Goal: Task Accomplishment & Management: Manage account settings

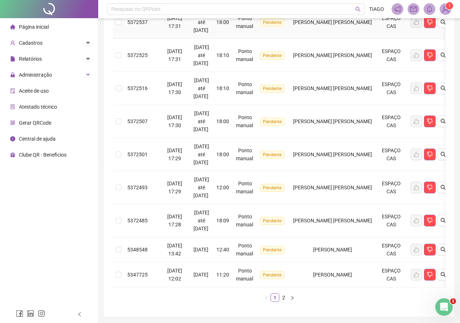
scroll to position [249, 0]
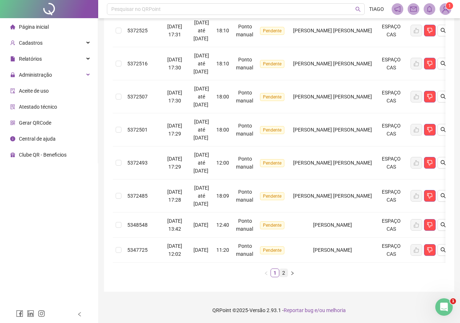
click at [284, 275] on link "2" at bounding box center [284, 273] width 8 height 8
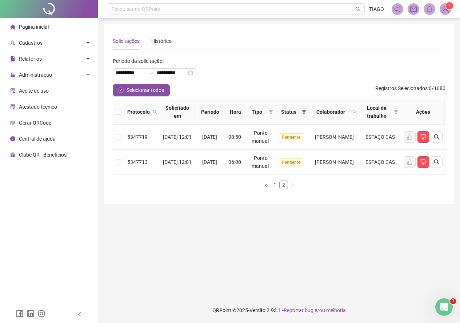
scroll to position [0, 0]
click at [277, 190] on li "1" at bounding box center [277, 185] width 9 height 9
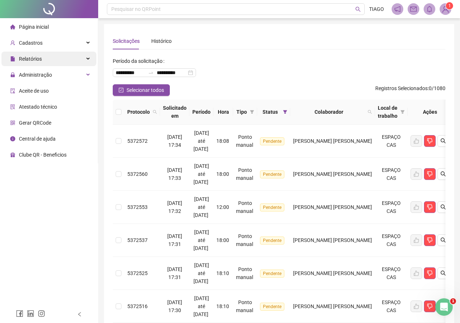
click at [47, 61] on div "Relatórios" at bounding box center [48, 59] width 95 height 15
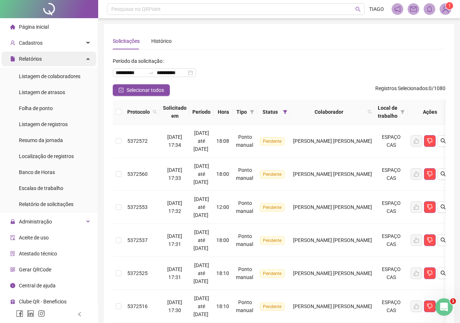
click at [62, 53] on div "Relatórios" at bounding box center [48, 59] width 95 height 15
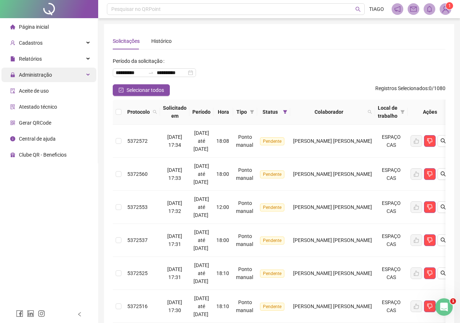
click at [60, 69] on div "Administração" at bounding box center [48, 75] width 95 height 15
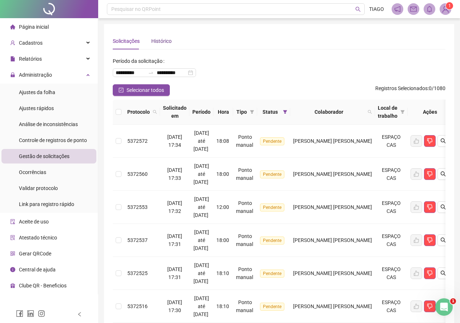
click at [166, 43] on div "Histórico" at bounding box center [161, 41] width 20 height 8
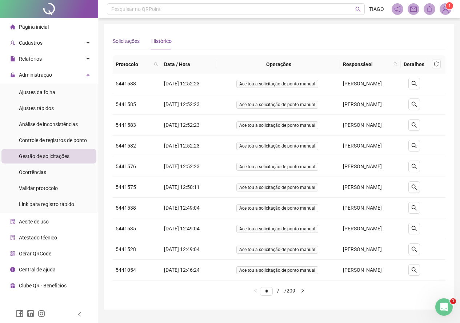
click at [137, 43] on div "Solicitações" at bounding box center [126, 41] width 27 height 8
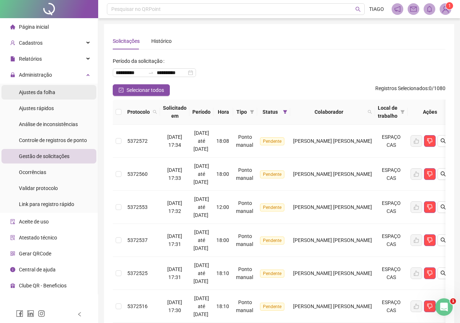
click at [55, 90] on span "Ajustes da folha" at bounding box center [37, 93] width 36 height 6
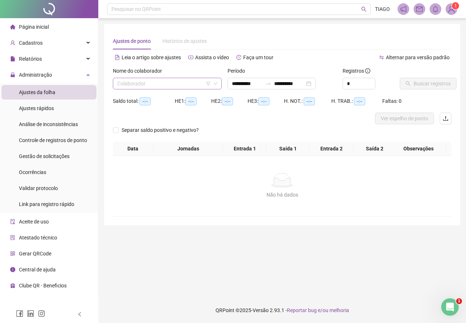
click at [122, 82] on input "search" at bounding box center [164, 83] width 94 height 11
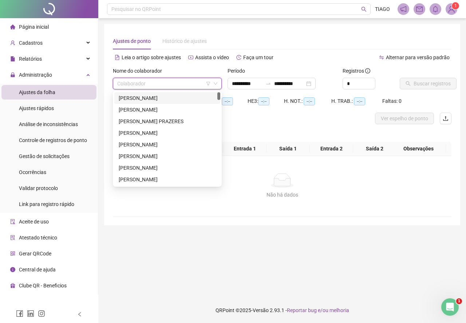
click at [151, 99] on div "[PERSON_NAME]" at bounding box center [167, 98] width 97 height 8
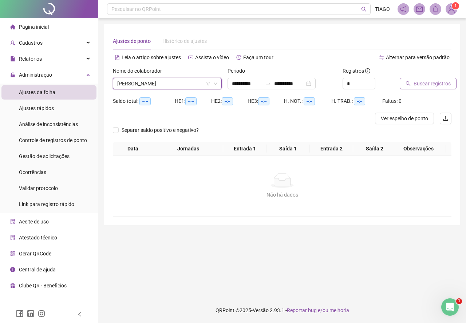
click at [427, 79] on button "Buscar registros" at bounding box center [428, 84] width 57 height 12
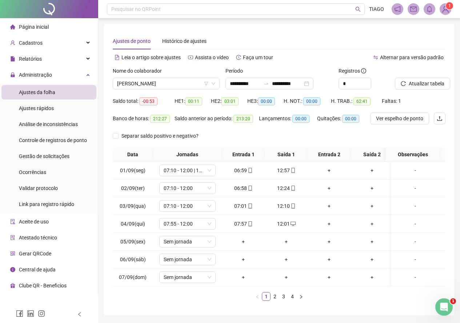
drag, startPoint x: 120, startPoint y: 0, endPoint x: 122, endPoint y: 25, distance: 25.2
click at [122, 25] on div "**********" at bounding box center [279, 170] width 350 height 292
click at [278, 301] on link "2" at bounding box center [275, 297] width 8 height 8
click at [281, 301] on link "3" at bounding box center [284, 297] width 8 height 8
click at [291, 301] on link "4" at bounding box center [293, 297] width 8 height 8
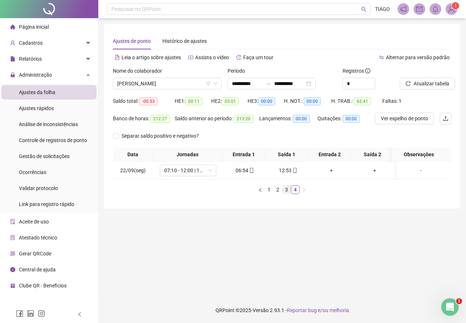
click at [286, 194] on link "3" at bounding box center [286, 190] width 8 height 8
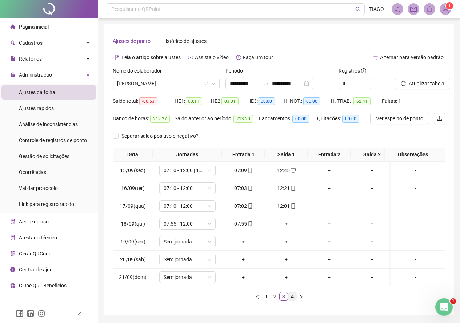
click at [289, 299] on link "4" at bounding box center [293, 297] width 8 height 8
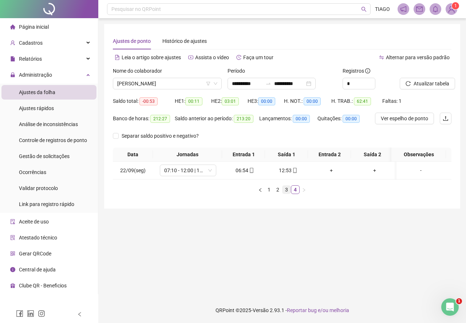
click at [286, 194] on link "3" at bounding box center [286, 190] width 8 height 8
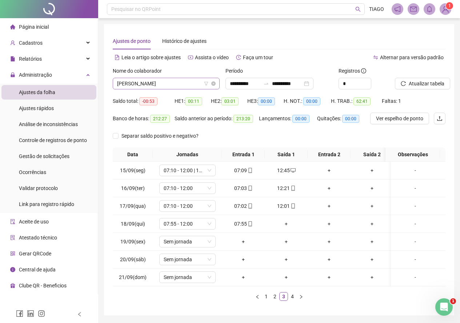
click at [179, 82] on span "ADICELIA MOTA DE SOUZA SANTANA" at bounding box center [166, 83] width 98 height 11
drag, startPoint x: 179, startPoint y: 82, endPoint x: 183, endPoint y: 71, distance: 11.9
click at [183, 71] on div "Nome do colaborador" at bounding box center [166, 72] width 107 height 11
click at [183, 80] on span "ADICELIA MOTA DE SOUZA SANTANA" at bounding box center [166, 83] width 98 height 11
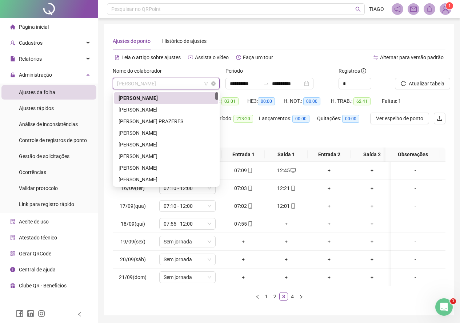
click at [183, 80] on span "ADICELIA MOTA DE SOUZA SANTANA" at bounding box center [166, 83] width 98 height 11
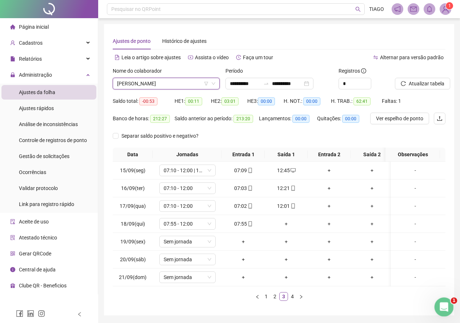
click at [446, 307] on icon "Abertura do Messenger da Intercom" at bounding box center [443, 307] width 12 height 12
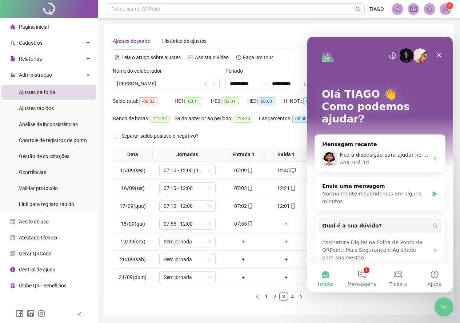
click at [446, 307] on icon "Encerramento do Messenger da Intercom" at bounding box center [443, 306] width 9 height 9
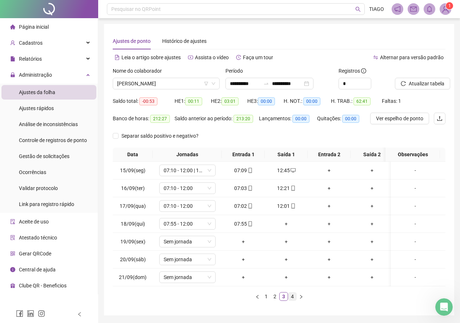
click at [290, 301] on link "4" at bounding box center [293, 297] width 8 height 8
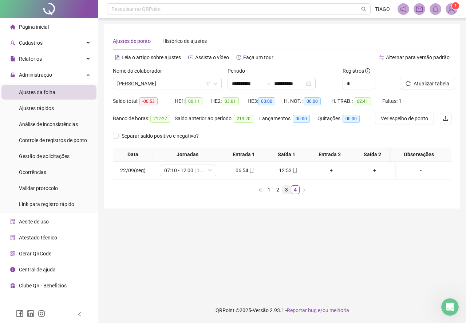
click at [285, 194] on link "3" at bounding box center [286, 190] width 8 height 8
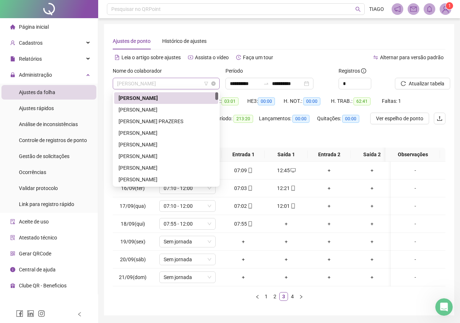
click at [140, 82] on span "ADICELIA MOTA DE SOUZA SANTANA" at bounding box center [166, 83] width 98 height 11
click at [152, 114] on div "ADRIELE SANTOS AMORIM" at bounding box center [166, 110] width 104 height 12
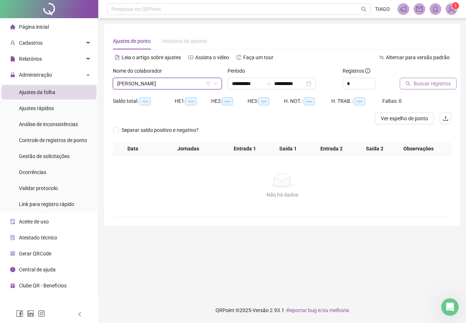
click at [438, 86] on span "Buscar registros" at bounding box center [431, 84] width 37 height 8
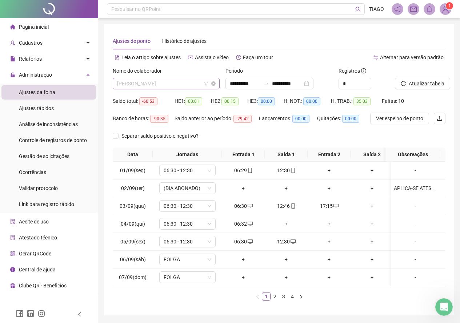
click at [166, 84] on span "ADRIELE SANTOS AMORIM" at bounding box center [166, 83] width 98 height 11
click at [335, 58] on div "Alternar para versão padrão" at bounding box center [362, 58] width 167 height 12
click at [416, 83] on span "Atualizar tabela" at bounding box center [427, 84] width 36 height 8
click at [273, 301] on link "2" at bounding box center [275, 297] width 8 height 8
click at [281, 301] on link "3" at bounding box center [284, 297] width 8 height 8
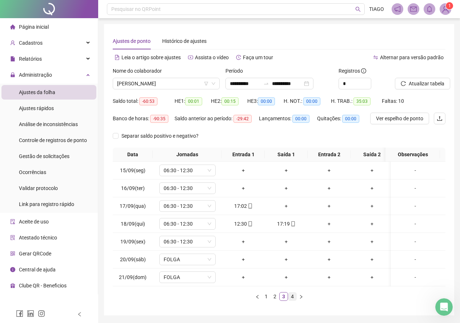
click at [291, 301] on link "4" at bounding box center [293, 297] width 8 height 8
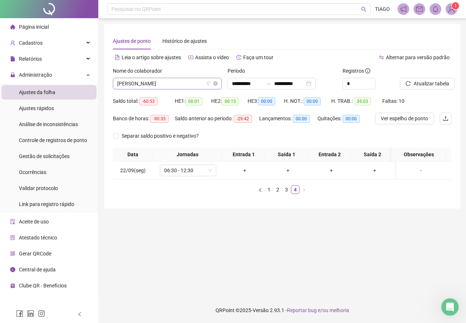
click at [120, 83] on span "ADRIELE SANTOS AMORIM" at bounding box center [167, 83] width 100 height 11
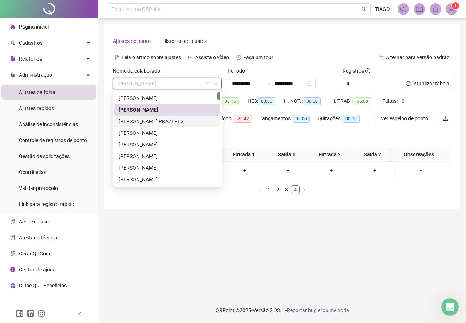
click at [127, 121] on div "ALAN ANDRADE PRAZERES" at bounding box center [167, 122] width 97 height 8
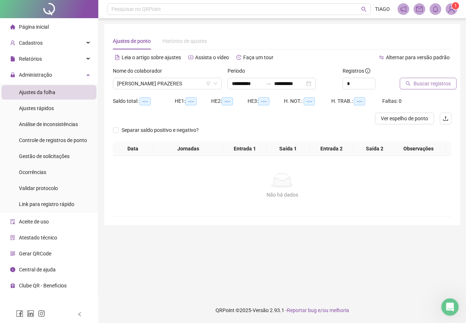
click at [402, 87] on button "Buscar registros" at bounding box center [428, 84] width 57 height 12
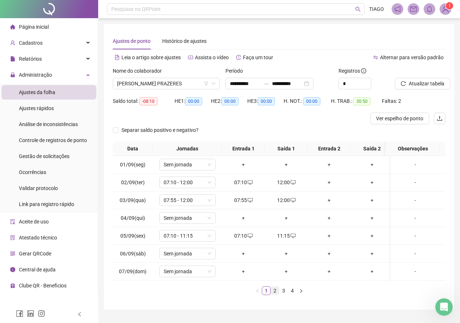
click at [275, 295] on link "2" at bounding box center [275, 291] width 8 height 8
click at [284, 295] on link "3" at bounding box center [284, 291] width 8 height 8
click at [289, 295] on link "4" at bounding box center [293, 291] width 8 height 8
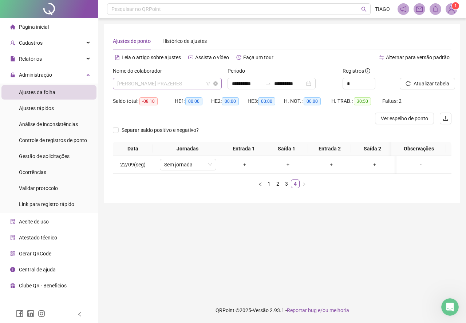
click at [175, 85] on span "ALAN ANDRADE PRAZERES" at bounding box center [167, 83] width 100 height 11
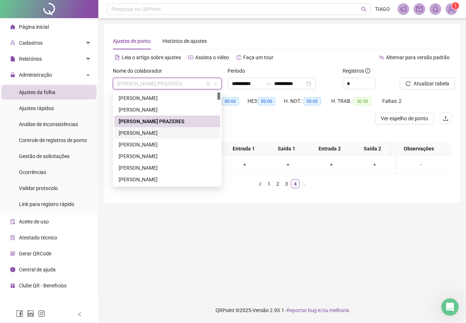
click at [173, 139] on div "ALEXANDRE DE ALMEIDA NASCIMENTO" at bounding box center [167, 133] width 106 height 12
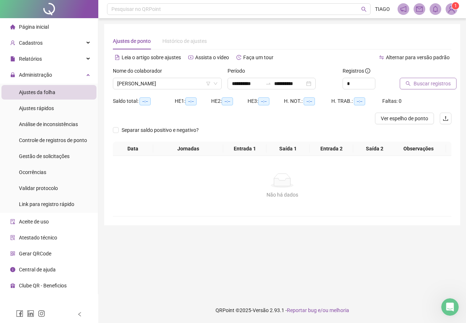
click at [404, 86] on button "Buscar registros" at bounding box center [428, 84] width 57 height 12
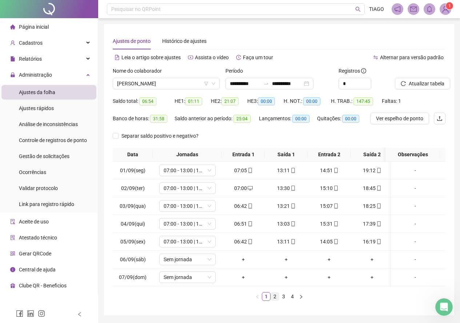
click at [278, 301] on link "2" at bounding box center [275, 297] width 8 height 8
click at [284, 301] on link "3" at bounding box center [284, 297] width 8 height 8
click at [398, 225] on div "LIBERAÇÃO - BANCO DE HORAS" at bounding box center [415, 224] width 43 height 8
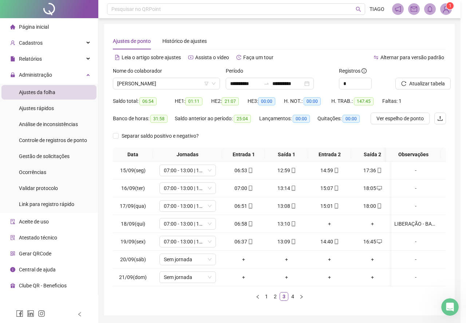
type textarea "**********"
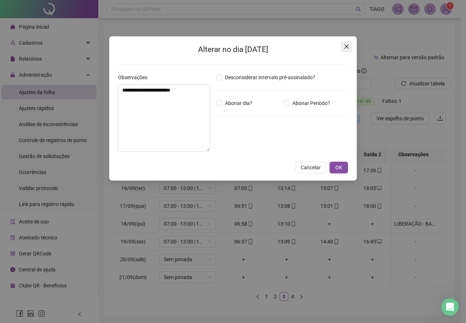
click at [345, 51] on button "Close" at bounding box center [347, 47] width 12 height 12
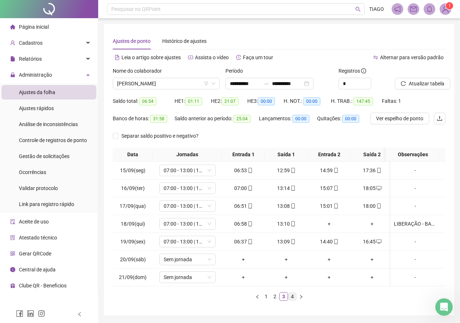
click at [294, 301] on link "4" at bounding box center [293, 297] width 8 height 8
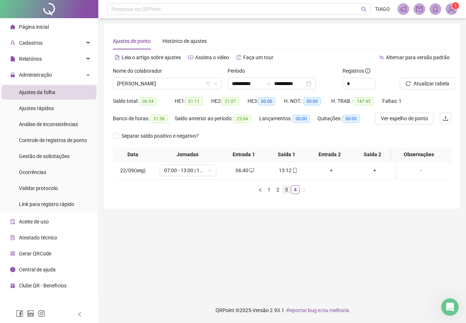
click at [284, 194] on link "3" at bounding box center [286, 190] width 8 height 8
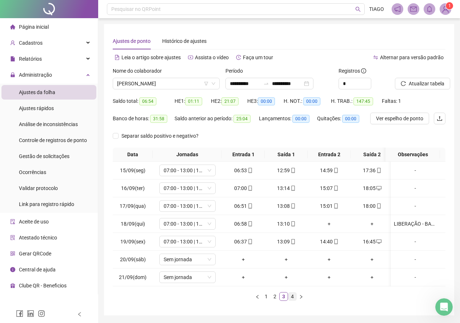
click at [293, 298] on li "4" at bounding box center [292, 297] width 9 height 9
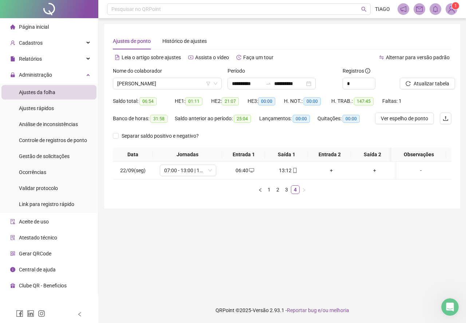
drag, startPoint x: 293, startPoint y: 298, endPoint x: 248, endPoint y: 257, distance: 60.8
click at [248, 257] on main "**********" at bounding box center [282, 158] width 356 height 268
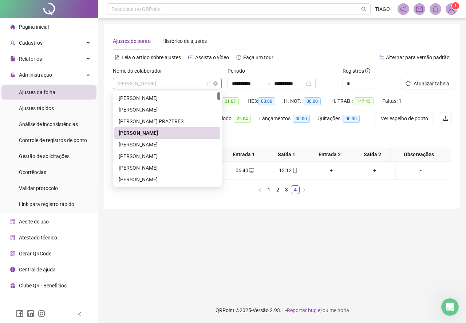
click at [182, 82] on span "ALEXANDRE DE ALMEIDA NASCIMENTO" at bounding box center [167, 83] width 100 height 11
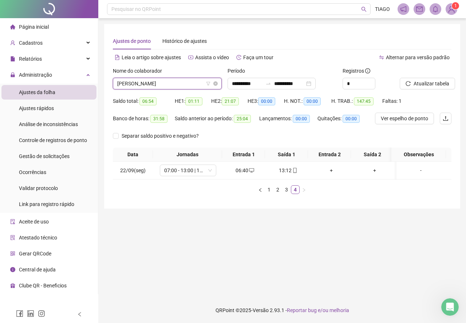
click at [179, 84] on span "ALEXANDRE DE ALMEIDA NASCIMENTO" at bounding box center [167, 83] width 100 height 11
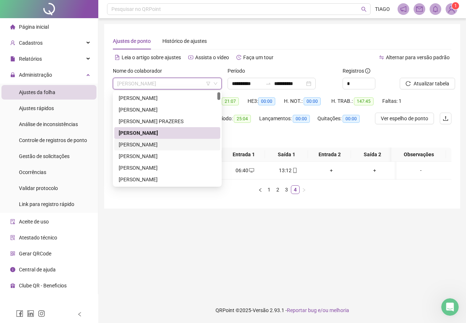
click at [177, 142] on div "ALEXANDRE SANTOS LIMA" at bounding box center [167, 145] width 97 height 8
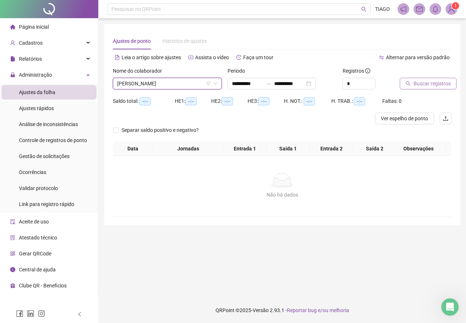
click at [425, 87] on span "Buscar registros" at bounding box center [431, 84] width 37 height 8
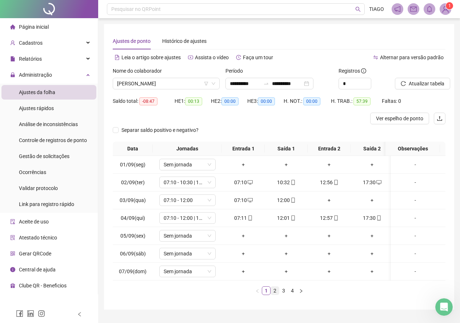
click at [271, 295] on link "2" at bounding box center [275, 291] width 8 height 8
drag, startPoint x: 271, startPoint y: 298, endPoint x: 274, endPoint y: 308, distance: 10.4
click at [274, 308] on div "**********" at bounding box center [279, 167] width 350 height 286
click at [281, 295] on link "3" at bounding box center [284, 291] width 8 height 8
click at [295, 295] on link "4" at bounding box center [293, 291] width 8 height 8
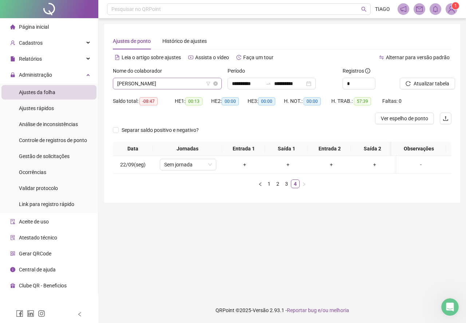
click at [198, 85] on span "ALEXANDRE SANTOS LIMA" at bounding box center [167, 83] width 100 height 11
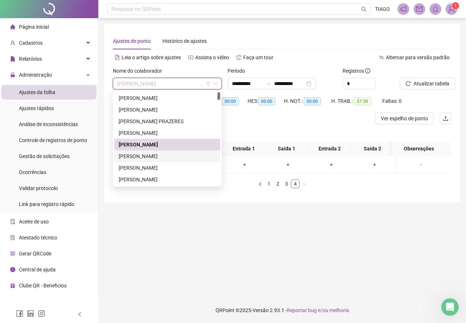
click at [176, 160] on div "ALEX SANTOS SILVA" at bounding box center [167, 157] width 106 height 12
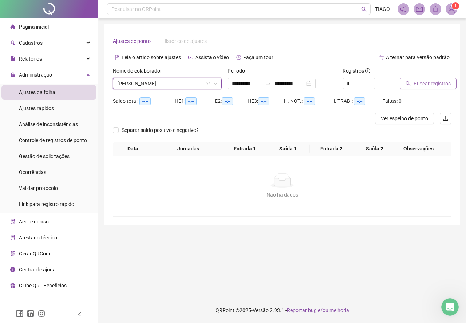
click at [418, 88] on button "Buscar registros" at bounding box center [428, 84] width 57 height 12
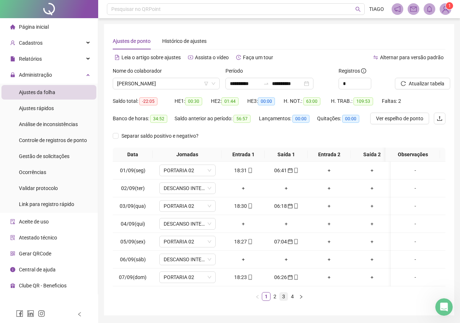
click at [285, 301] on link "3" at bounding box center [284, 297] width 8 height 8
drag, startPoint x: 285, startPoint y: 304, endPoint x: 246, endPoint y: 306, distance: 39.7
click at [246, 301] on ul "1 2 3 4" at bounding box center [279, 297] width 333 height 9
click at [249, 188] on icon "mobile" at bounding box center [250, 188] width 3 height 5
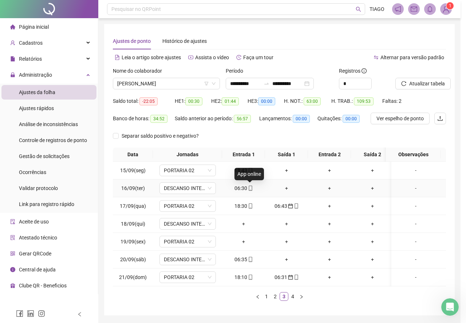
type input "**********"
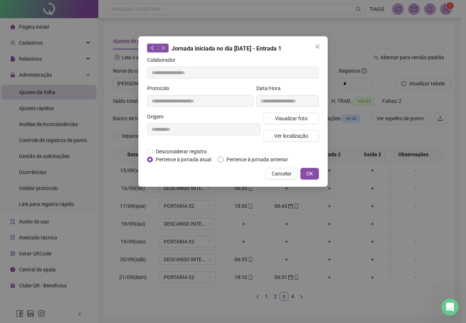
click at [257, 160] on span "Pertence à jornada anterior" at bounding box center [256, 160] width 67 height 8
click at [312, 176] on span "OK" at bounding box center [309, 174] width 7 height 8
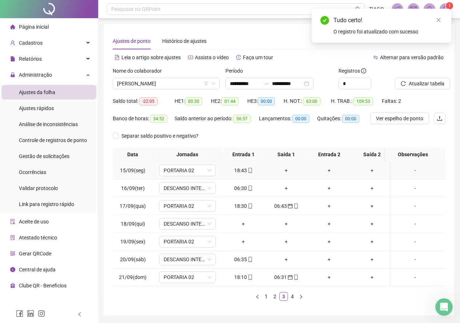
drag, startPoint x: 312, startPoint y: 176, endPoint x: 229, endPoint y: 300, distance: 149.1
click at [229, 300] on ul "1 2 3 4" at bounding box center [279, 297] width 333 height 9
click at [422, 87] on span "Atualizar tabela" at bounding box center [427, 84] width 36 height 8
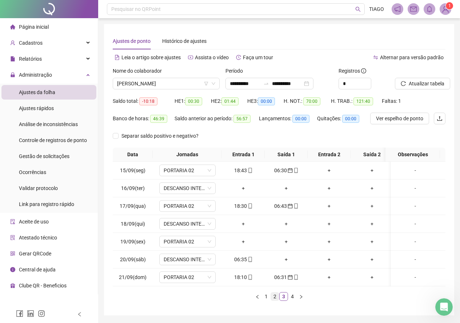
click at [274, 301] on link "2" at bounding box center [275, 297] width 8 height 8
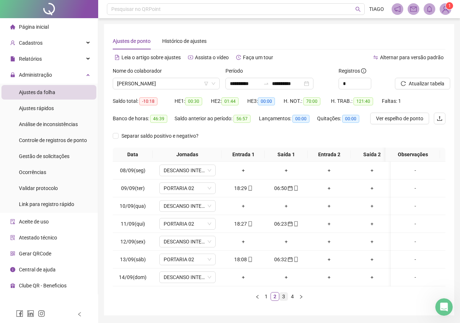
click at [281, 301] on link "3" at bounding box center [284, 297] width 8 height 8
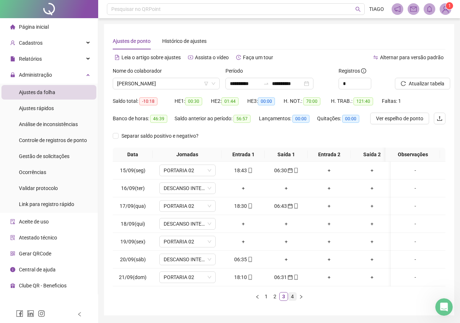
click at [294, 301] on link "4" at bounding box center [293, 297] width 8 height 8
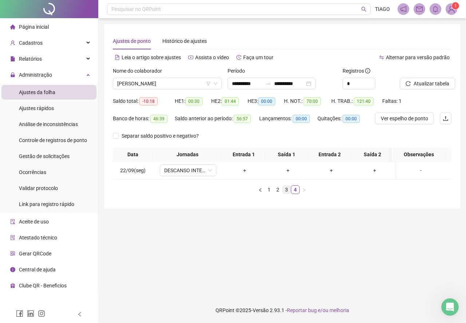
click at [289, 194] on link "3" at bounding box center [286, 190] width 8 height 8
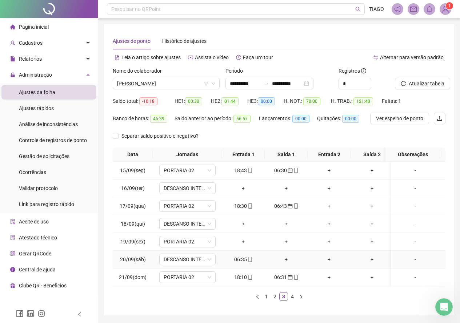
click at [239, 259] on div "06:35" at bounding box center [243, 260] width 37 height 8
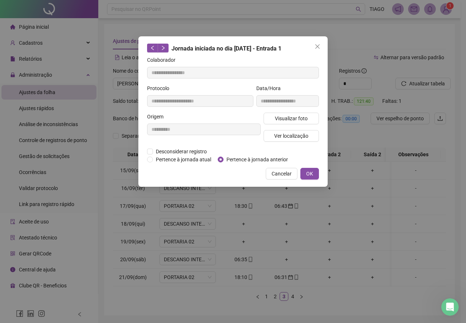
type input "**********"
click at [245, 160] on span "Pertence à jornada anterior" at bounding box center [256, 160] width 67 height 8
click at [306, 170] on span "OK" at bounding box center [309, 174] width 7 height 8
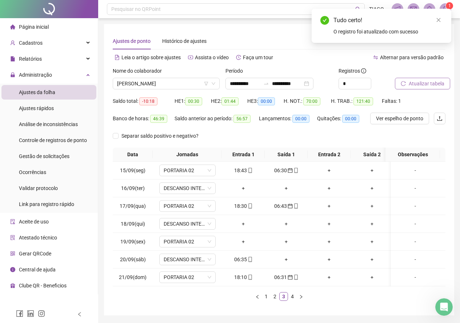
click at [404, 82] on icon "reload" at bounding box center [403, 83] width 5 height 5
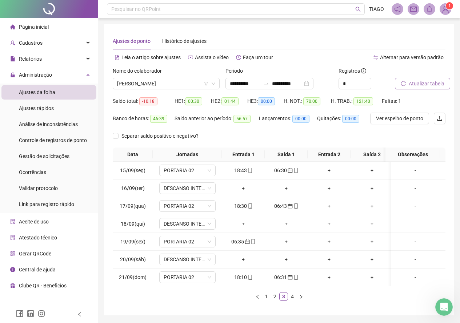
click at [404, 81] on icon "reload" at bounding box center [403, 83] width 5 height 5
click at [290, 301] on link "4" at bounding box center [293, 297] width 8 height 8
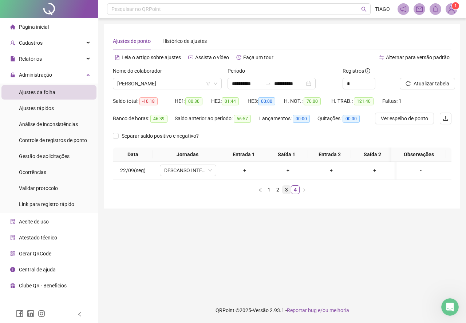
click at [288, 194] on link "3" at bounding box center [286, 190] width 8 height 8
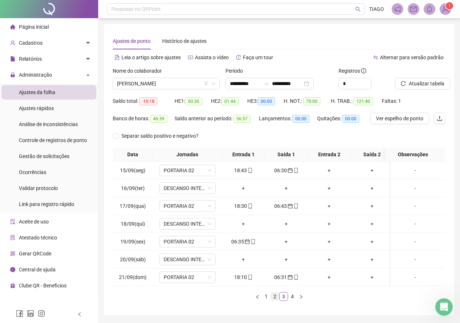
click at [274, 301] on link "2" at bounding box center [275, 297] width 8 height 8
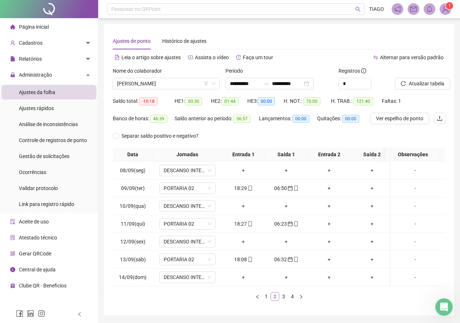
click at [271, 301] on link "2" at bounding box center [275, 297] width 8 height 8
click at [283, 301] on link "3" at bounding box center [284, 297] width 8 height 8
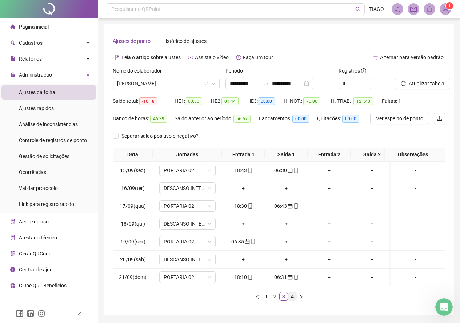
click at [289, 301] on link "4" at bounding box center [293, 297] width 8 height 8
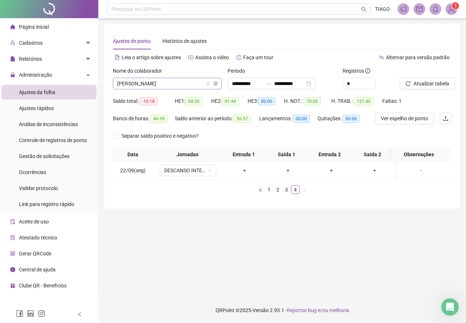
click at [146, 84] on span "ALEX SANTOS SILVA" at bounding box center [167, 83] width 100 height 11
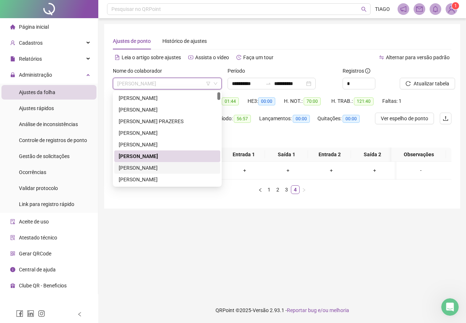
click at [152, 165] on div "ALIANE ALVES TEODORO SANTOS" at bounding box center [167, 168] width 97 height 8
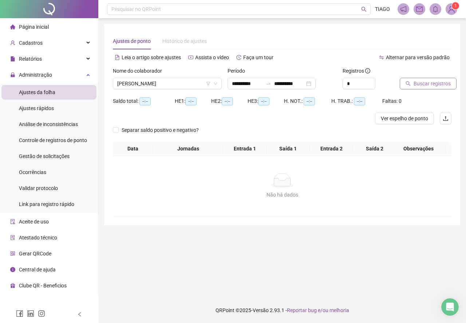
click at [417, 86] on span "Buscar registros" at bounding box center [431, 84] width 37 height 8
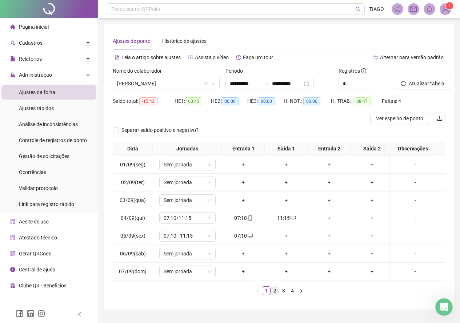
click at [273, 295] on link "2" at bounding box center [275, 291] width 8 height 8
click at [283, 295] on link "3" at bounding box center [284, 291] width 8 height 8
click at [290, 295] on link "4" at bounding box center [293, 291] width 8 height 8
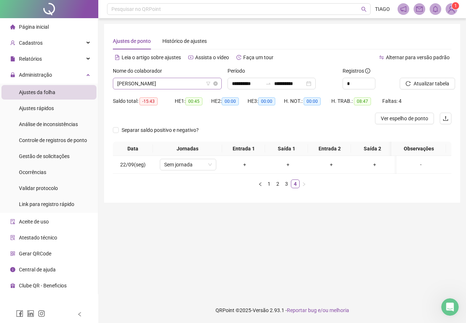
click at [149, 82] on span "ALIANE ALVES TEODORO SANTOS" at bounding box center [167, 83] width 100 height 11
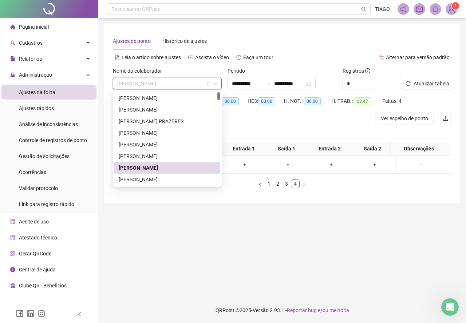
drag, startPoint x: 155, startPoint y: 171, endPoint x: 148, endPoint y: 178, distance: 10.0
click at [148, 178] on div "ANA LICIA FERREIRA DOS SANTOS" at bounding box center [167, 180] width 97 height 8
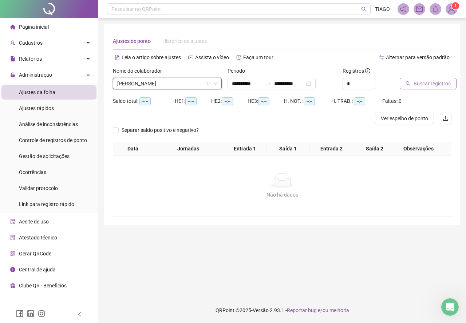
drag, startPoint x: 448, startPoint y: 76, endPoint x: 446, endPoint y: 80, distance: 3.9
click at [446, 79] on div "Buscar registros" at bounding box center [426, 78] width 52 height 23
click at [442, 83] on span "Buscar registros" at bounding box center [431, 84] width 37 height 8
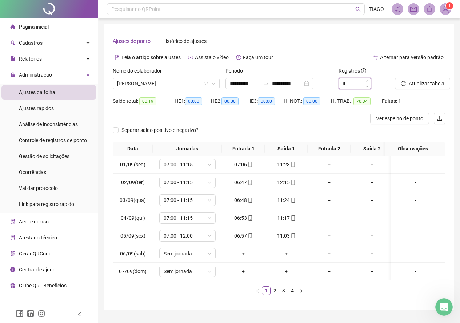
click at [353, 86] on input "*" at bounding box center [355, 83] width 32 height 11
type input "*"
click at [293, 124] on div "Separar saldo positivo e negativo?" at bounding box center [279, 132] width 333 height 17
click at [271, 294] on li "2" at bounding box center [275, 291] width 9 height 9
click at [281, 295] on link "3" at bounding box center [284, 291] width 8 height 8
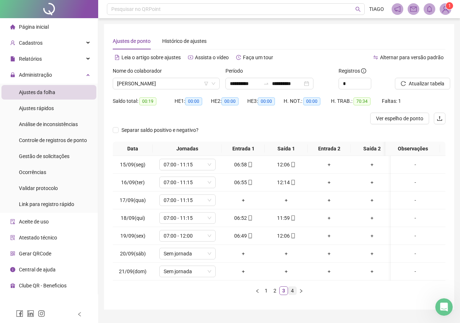
click at [289, 294] on link "4" at bounding box center [293, 291] width 8 height 8
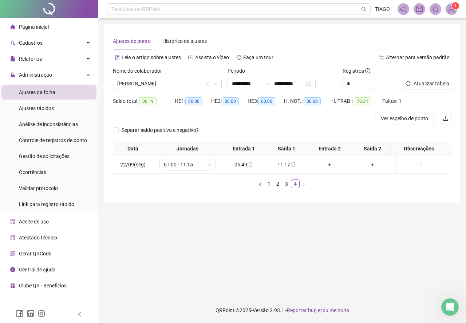
drag, startPoint x: 288, startPoint y: 294, endPoint x: 267, endPoint y: 292, distance: 21.2
click at [267, 292] on main "**********" at bounding box center [282, 158] width 356 height 268
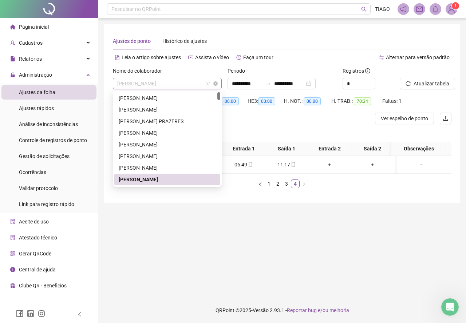
click at [170, 85] on span "ANA LICIA FERREIRA DOS SANTOS" at bounding box center [167, 83] width 100 height 11
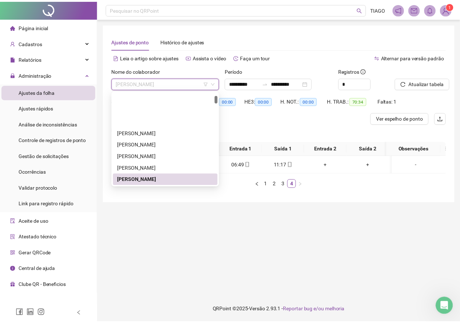
scroll to position [73, 0]
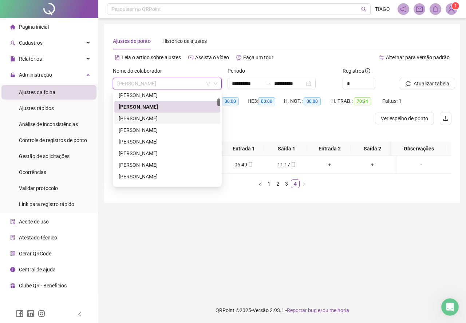
click at [163, 120] on div "ANDERSON DA SILVA SOUSA" at bounding box center [167, 119] width 97 height 8
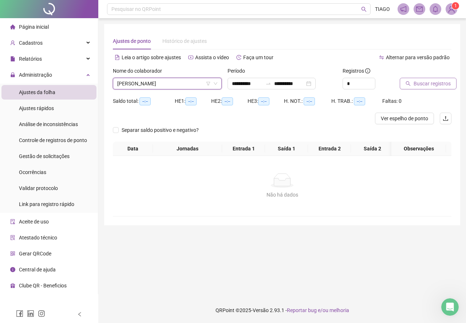
click at [405, 85] on button "Buscar registros" at bounding box center [428, 84] width 57 height 12
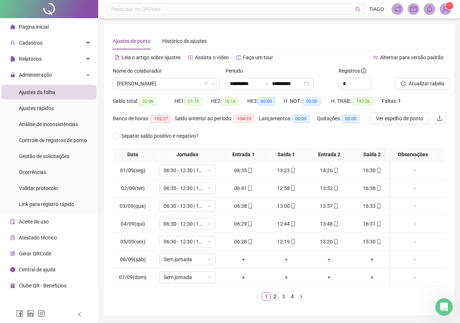
click at [277, 301] on link "2" at bounding box center [275, 297] width 8 height 8
click at [284, 299] on link "3" at bounding box center [284, 297] width 8 height 8
click at [293, 301] on link "4" at bounding box center [293, 297] width 8 height 8
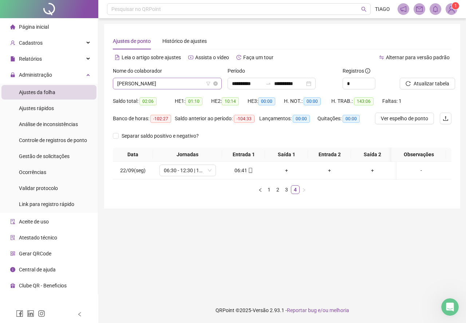
click at [163, 84] on span "ANDERSON DA SILVA SOUSA" at bounding box center [167, 83] width 100 height 11
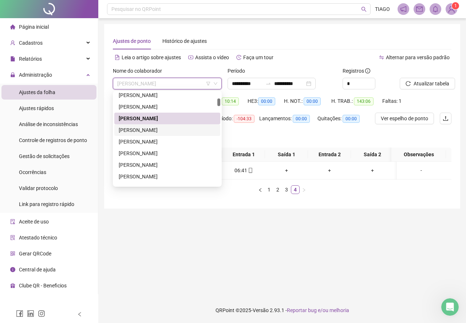
click at [149, 131] on div "ANDERSON SILVA OLIVEIRA" at bounding box center [167, 130] width 97 height 8
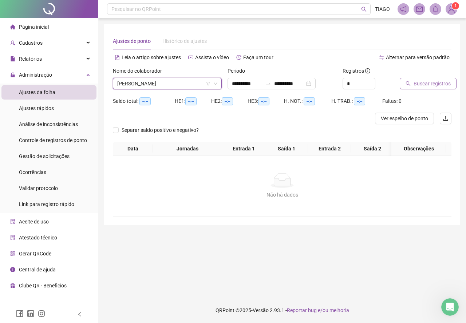
click at [436, 85] on span "Buscar registros" at bounding box center [431, 84] width 37 height 8
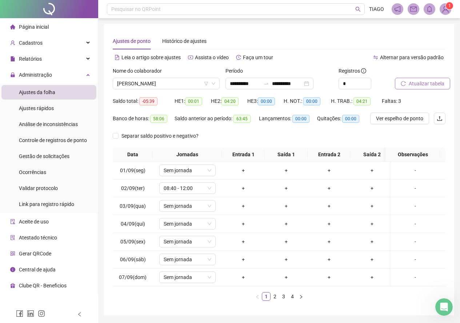
click at [436, 85] on span "Atualizar tabela" at bounding box center [427, 84] width 36 height 8
click at [273, 301] on link "2" at bounding box center [275, 297] width 8 height 8
click at [282, 301] on link "3" at bounding box center [284, 297] width 8 height 8
click at [291, 301] on link "4" at bounding box center [293, 297] width 8 height 8
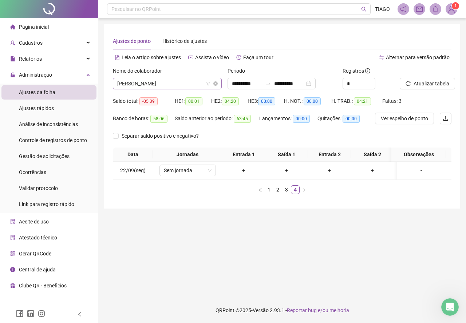
click at [201, 88] on span "ANDERSON SILVA OLIVEIRA" at bounding box center [167, 83] width 100 height 11
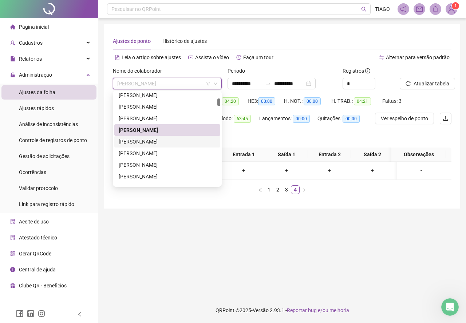
click at [198, 141] on div "BARBARA BAPTISTA NASCIMENTO DE FARIAS" at bounding box center [167, 142] width 97 height 8
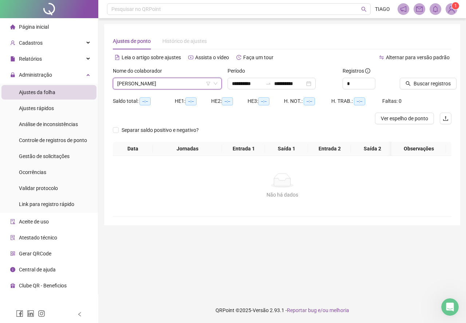
click at [400, 76] on div at bounding box center [416, 72] width 33 height 11
click at [403, 77] on div at bounding box center [416, 72] width 33 height 11
click at [409, 76] on div at bounding box center [416, 72] width 33 height 11
click at [409, 78] on button "Buscar registros" at bounding box center [428, 84] width 57 height 12
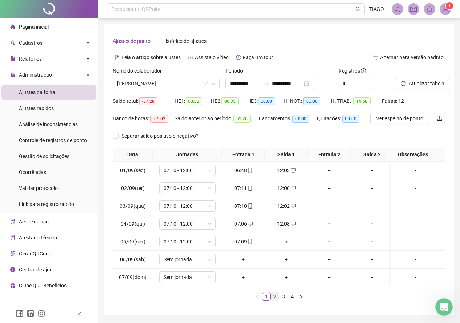
click at [277, 299] on link "2" at bounding box center [275, 297] width 8 height 8
click at [280, 299] on link "3" at bounding box center [284, 297] width 8 height 8
click at [291, 299] on link "4" at bounding box center [293, 297] width 8 height 8
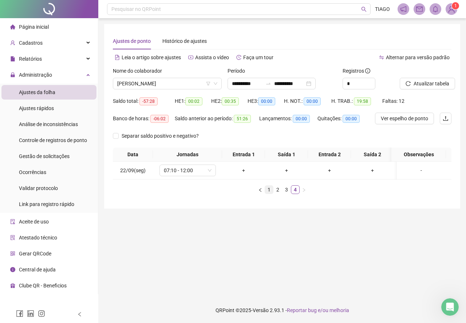
click at [270, 193] on link "1" at bounding box center [269, 190] width 8 height 8
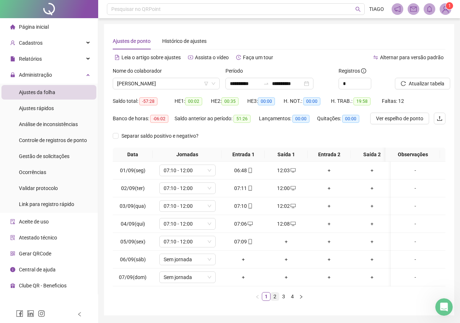
click at [277, 301] on link "2" at bounding box center [275, 297] width 8 height 8
click at [268, 301] on link "1" at bounding box center [266, 297] width 8 height 8
click at [168, 85] on span "BARBARA BAPTISTA NASCIMENTO DE FARIAS" at bounding box center [166, 83] width 98 height 11
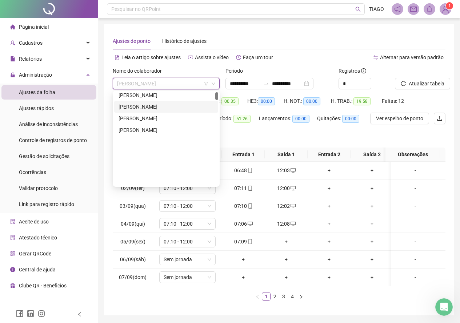
scroll to position [0, 0]
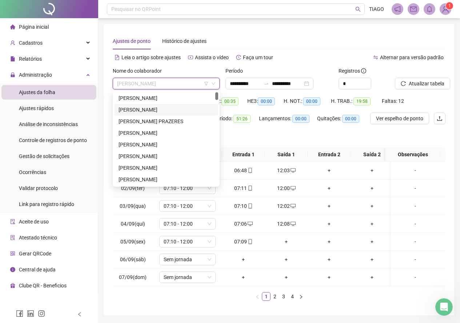
click at [160, 110] on div "ADRIELE SANTOS AMORIM" at bounding box center [166, 110] width 95 height 8
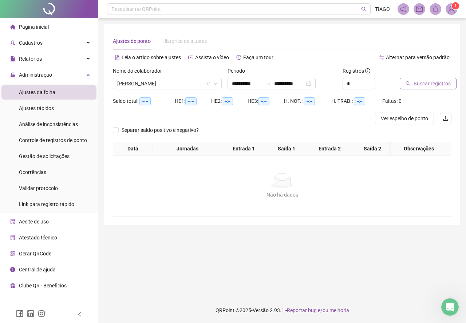
click at [449, 84] on button "Buscar registros" at bounding box center [428, 84] width 57 height 12
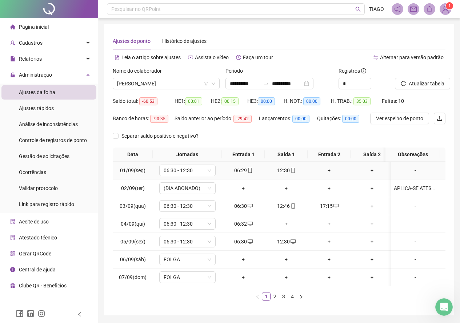
scroll to position [29, 0]
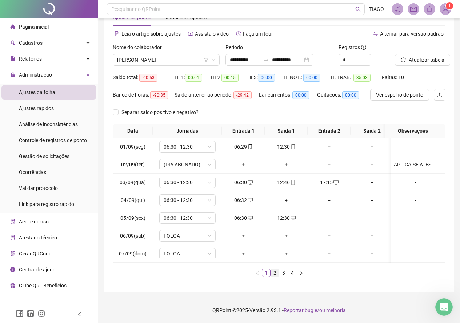
click at [274, 276] on link "2" at bounding box center [275, 273] width 8 height 8
click at [263, 274] on link "1" at bounding box center [266, 273] width 8 height 8
click at [275, 274] on link "2" at bounding box center [275, 273] width 8 height 8
click at [282, 270] on link "3" at bounding box center [284, 273] width 8 height 8
click at [290, 273] on link "4" at bounding box center [293, 273] width 8 height 8
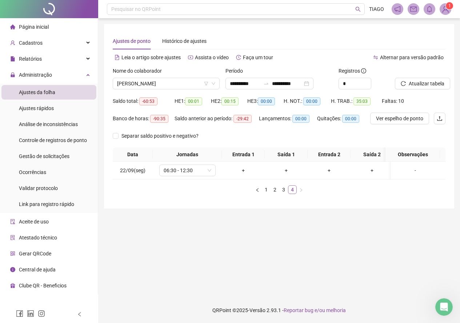
scroll to position [0, 0]
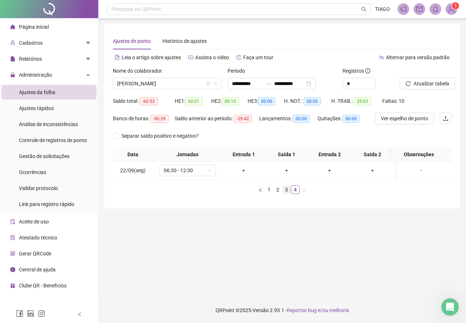
click at [286, 194] on link "3" at bounding box center [286, 190] width 8 height 8
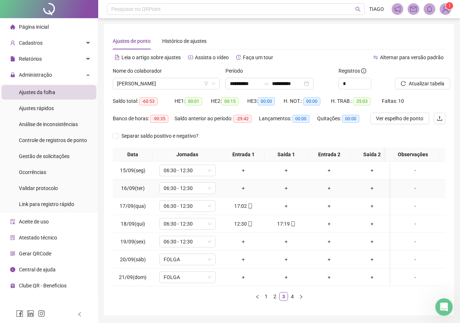
scroll to position [29, 0]
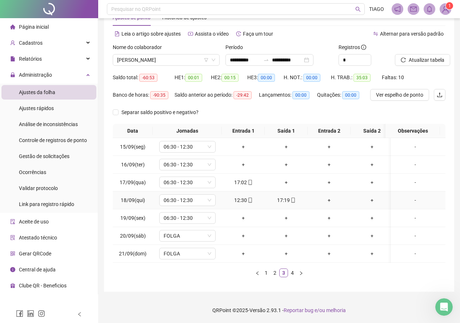
click at [290, 192] on td "17:19" at bounding box center [286, 201] width 43 height 18
click at [290, 198] on span "mobile" at bounding box center [293, 200] width 6 height 5
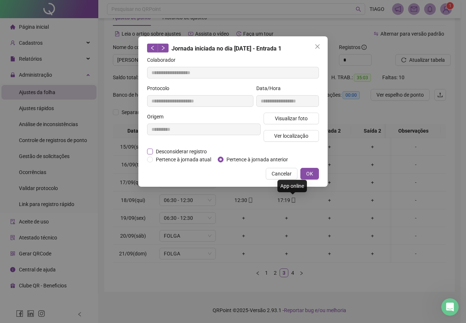
type input "**********"
click at [299, 118] on span "Visualizar foto" at bounding box center [291, 119] width 33 height 8
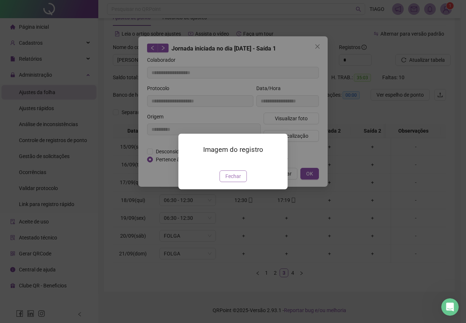
click at [225, 180] on span "Fechar" at bounding box center [233, 176] width 16 height 8
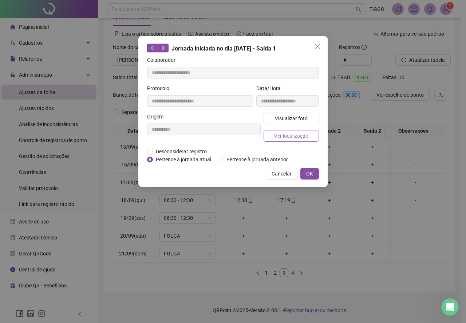
click at [291, 132] on span "Ver localização" at bounding box center [291, 136] width 34 height 8
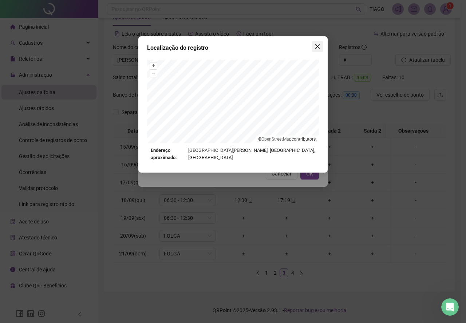
click at [316, 43] on button "Close" at bounding box center [317, 47] width 12 height 12
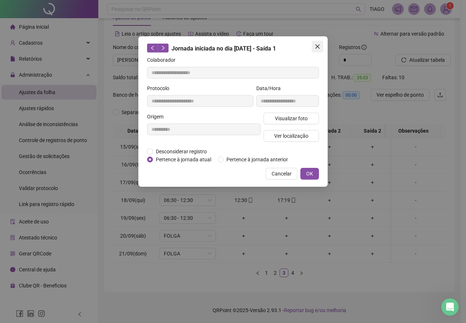
click at [318, 49] on icon "close" at bounding box center [317, 47] width 6 height 6
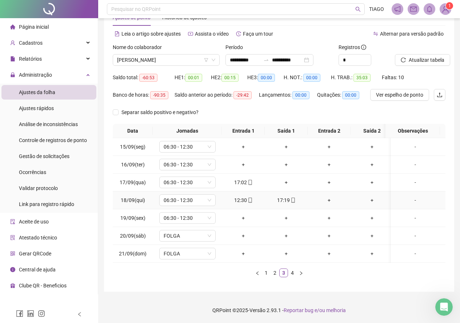
click at [248, 198] on icon "mobile" at bounding box center [250, 200] width 5 height 5
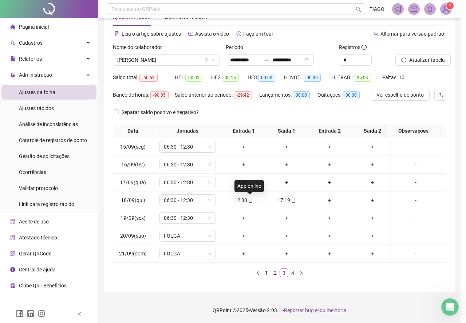
type input "**********"
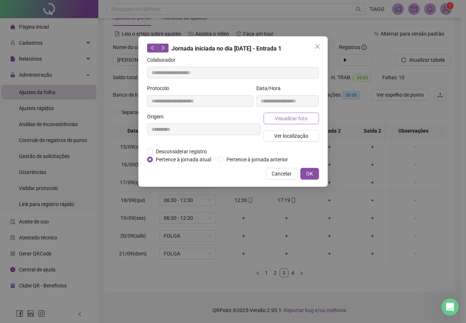
click at [294, 115] on span "Visualizar foto" at bounding box center [291, 119] width 33 height 8
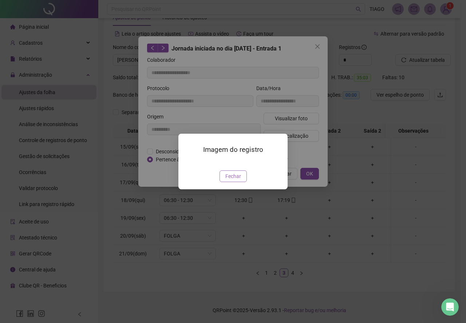
click at [234, 180] on span "Fechar" at bounding box center [233, 176] width 16 height 8
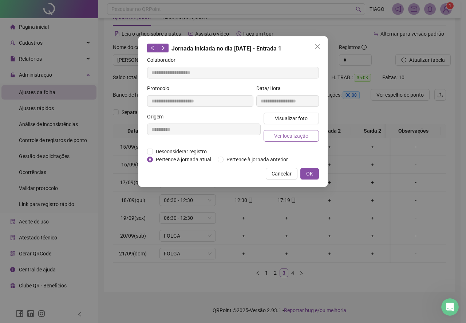
click at [276, 133] on span "Ver localização" at bounding box center [291, 136] width 34 height 8
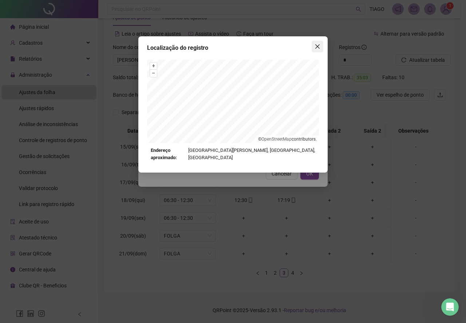
click at [314, 41] on button "Close" at bounding box center [317, 47] width 12 height 12
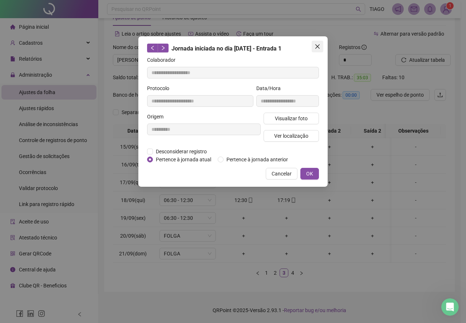
click at [317, 44] on icon "close" at bounding box center [317, 47] width 6 height 6
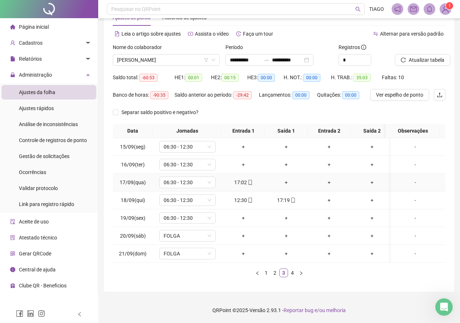
click at [239, 179] on div "17:02" at bounding box center [243, 183] width 37 height 8
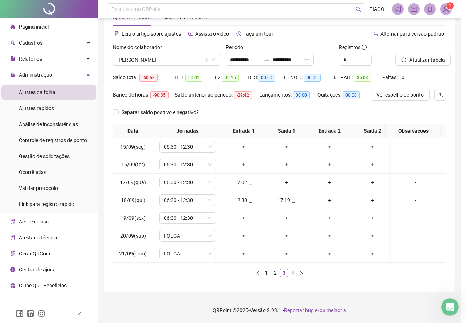
type input "**********"
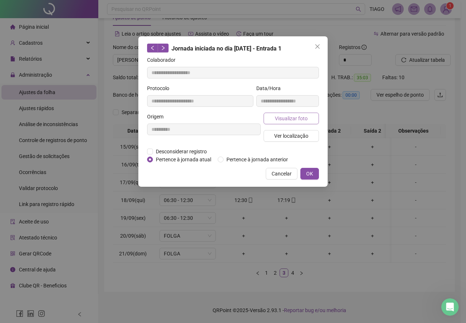
click at [290, 119] on span "Visualizar foto" at bounding box center [291, 119] width 33 height 8
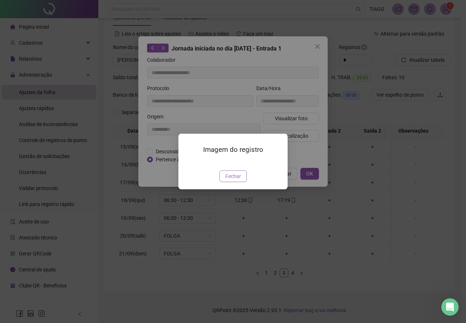
click at [234, 180] on span "Fechar" at bounding box center [233, 176] width 16 height 8
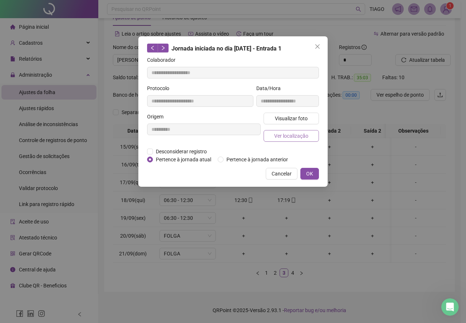
click at [290, 139] on span "Ver localização" at bounding box center [291, 136] width 34 height 8
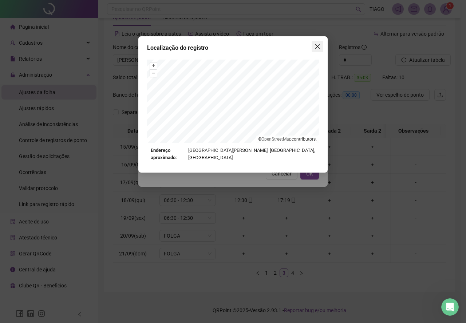
click at [318, 44] on icon "close" at bounding box center [317, 47] width 6 height 6
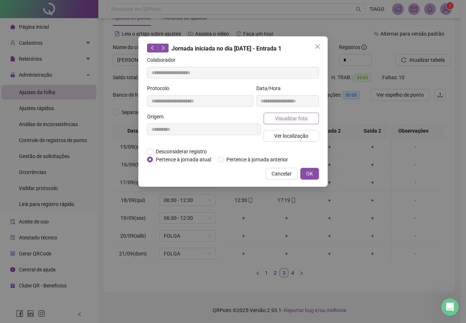
click at [289, 115] on span "Visualizar foto" at bounding box center [291, 119] width 33 height 8
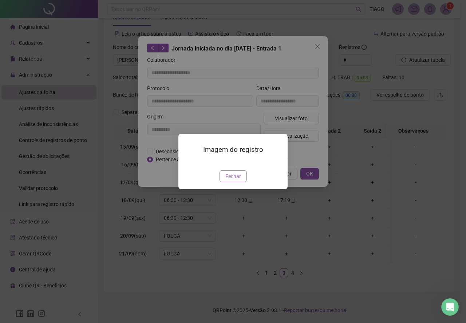
click at [240, 180] on span "Fechar" at bounding box center [233, 176] width 16 height 8
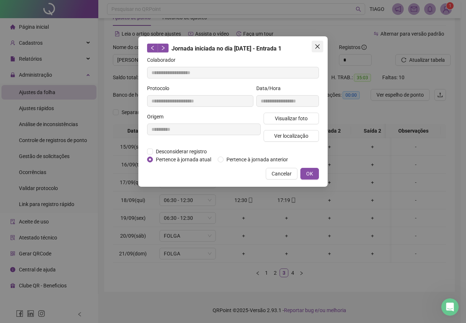
click at [318, 43] on button "Close" at bounding box center [317, 47] width 12 height 12
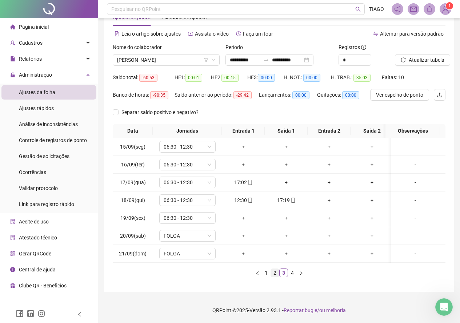
click at [274, 270] on link "2" at bounding box center [275, 273] width 8 height 8
click at [248, 144] on icon "mobile" at bounding box center [250, 146] width 5 height 5
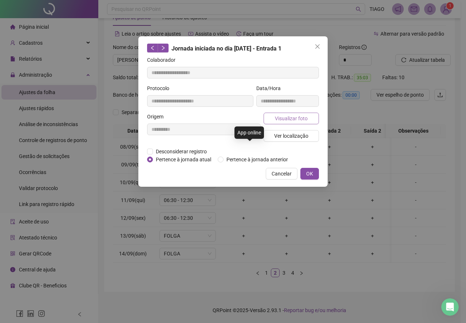
type input "**********"
click at [279, 113] on button "Visualizar foto" at bounding box center [290, 119] width 55 height 12
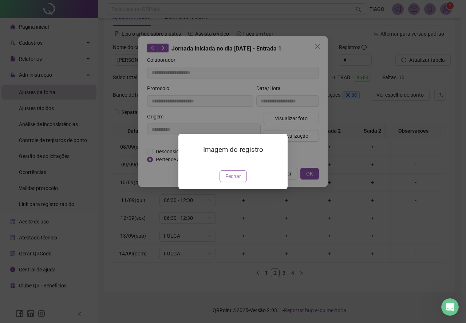
click at [236, 180] on span "Fechar" at bounding box center [233, 176] width 16 height 8
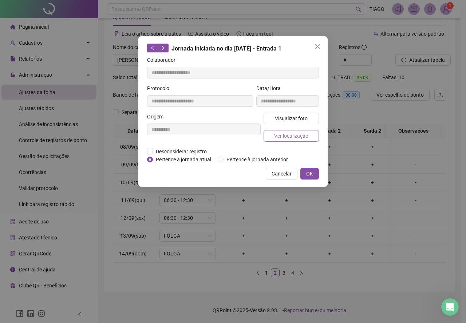
click at [309, 135] on button "Ver localização" at bounding box center [290, 136] width 55 height 12
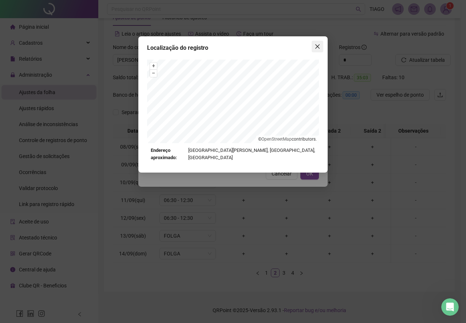
click at [318, 50] on button "Close" at bounding box center [317, 47] width 12 height 12
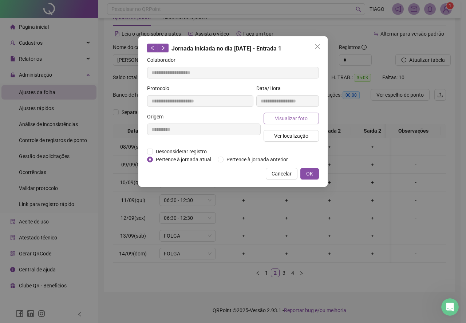
click at [291, 118] on span "Visualizar foto" at bounding box center [291, 119] width 33 height 8
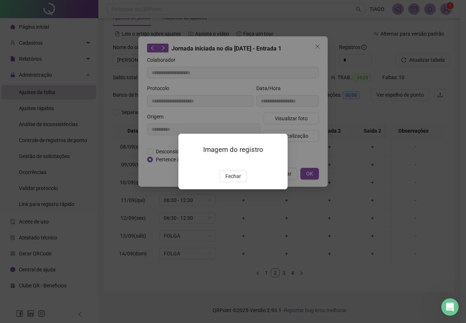
click at [228, 190] on div "Imagem do registro Fechar" at bounding box center [232, 162] width 109 height 56
click at [235, 180] on span "Fechar" at bounding box center [233, 176] width 16 height 8
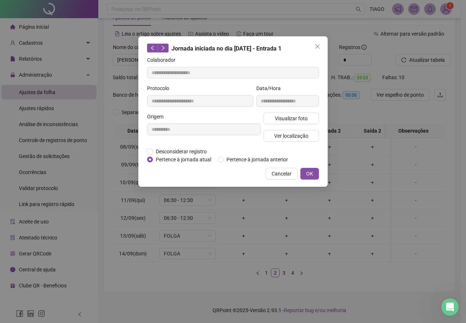
click at [316, 40] on div "**********" at bounding box center [232, 111] width 189 height 151
click at [314, 46] on span "Close" at bounding box center [317, 47] width 12 height 6
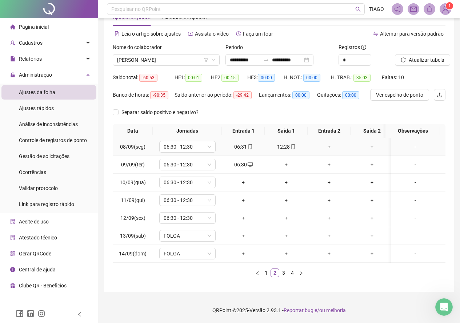
click at [279, 143] on div "12:28" at bounding box center [286, 147] width 37 height 8
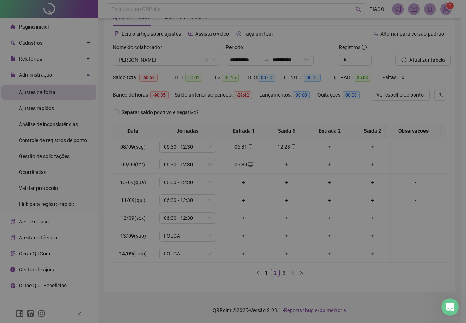
type input "**********"
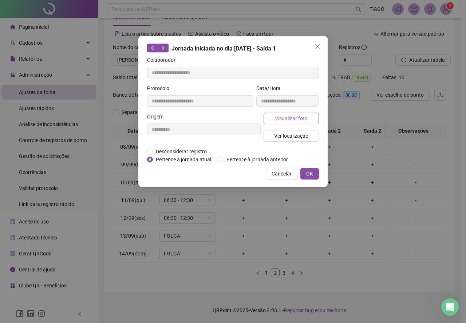
click at [294, 115] on span "Visualizar foto" at bounding box center [291, 119] width 33 height 8
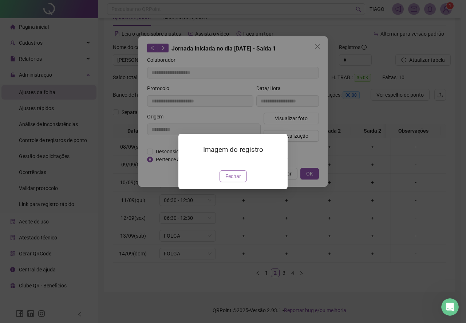
click at [241, 182] on button "Fechar" at bounding box center [232, 177] width 27 height 12
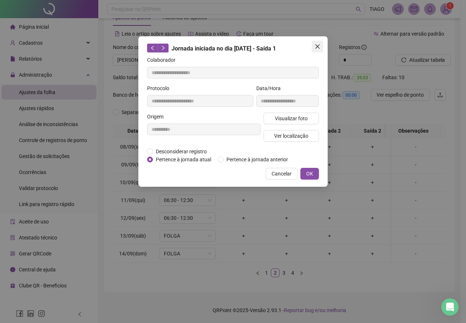
click at [318, 41] on button "Close" at bounding box center [317, 47] width 12 height 12
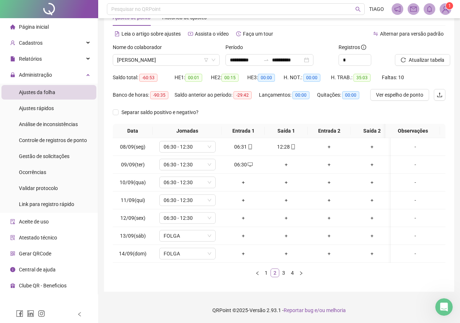
click at [272, 275] on link "2" at bounding box center [275, 273] width 8 height 8
click at [271, 275] on link "2" at bounding box center [275, 273] width 8 height 8
click at [270, 275] on link "1" at bounding box center [266, 273] width 8 height 8
click at [275, 273] on link "2" at bounding box center [275, 273] width 8 height 8
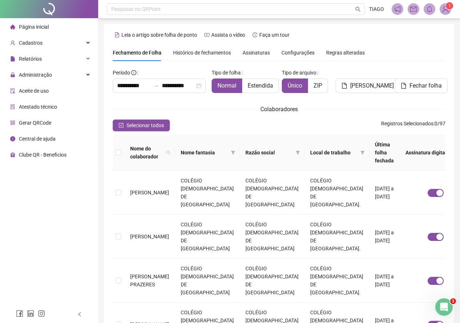
click at [253, 52] on span "Assinaturas" at bounding box center [256, 52] width 27 height 5
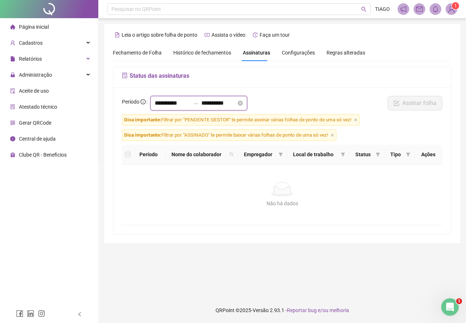
click at [190, 104] on input "**********" at bounding box center [172, 103] width 35 height 9
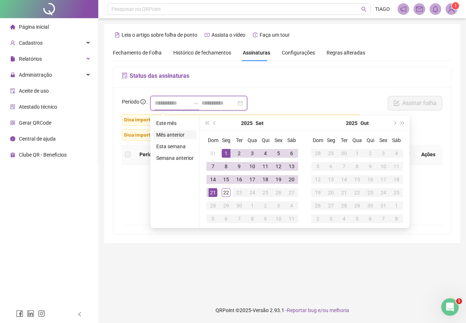
type input "**********"
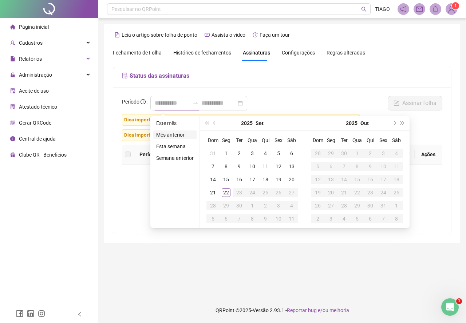
click at [168, 138] on li "Mês anterior" at bounding box center [174, 135] width 43 height 9
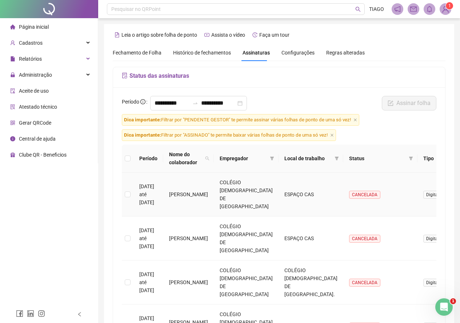
scroll to position [36, 0]
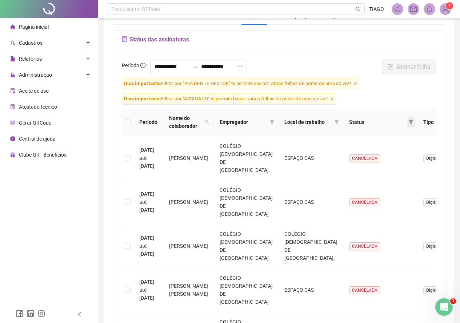
click at [408, 126] on span at bounding box center [411, 122] width 7 height 11
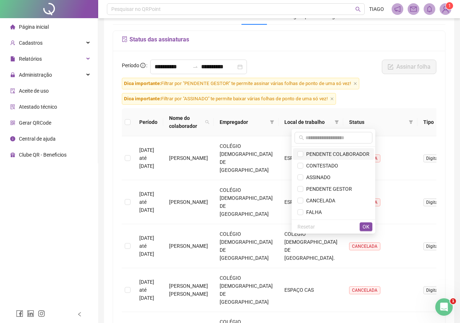
click at [357, 155] on span "PENDENTE COLABORADOR" at bounding box center [336, 154] width 66 height 6
click at [362, 229] on button "OK" at bounding box center [366, 227] width 13 height 9
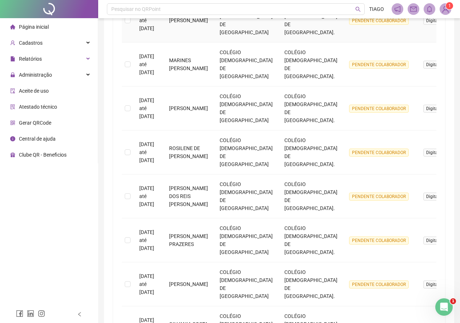
scroll to position [362, 0]
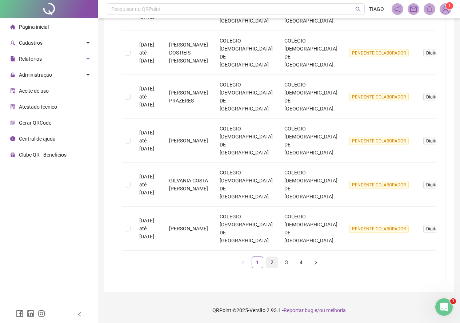
click at [272, 262] on link "2" at bounding box center [272, 262] width 11 height 11
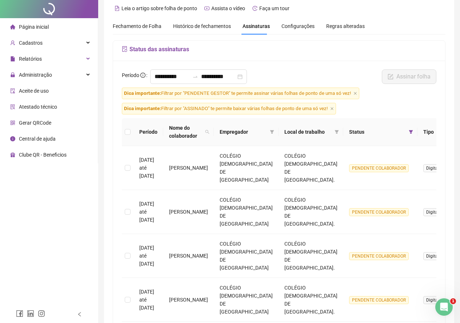
scroll to position [0, 0]
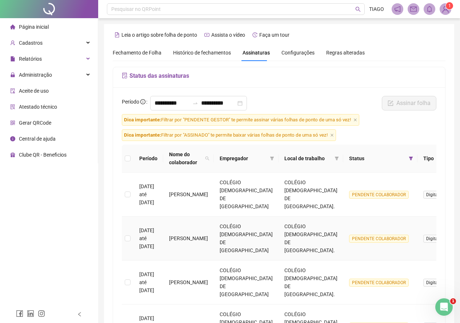
drag, startPoint x: 177, startPoint y: 231, endPoint x: 188, endPoint y: 252, distance: 24.4
click at [188, 252] on td "LUCIENE DIAS DE ASSIS BRITO" at bounding box center [188, 239] width 51 height 44
click at [201, 247] on td "LUCIENE DIAS DE ASSIS BRITO" at bounding box center [188, 239] width 51 height 44
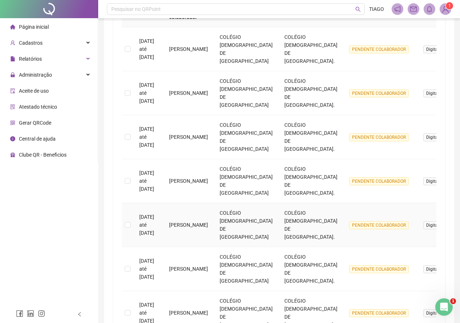
scroll to position [109, 0]
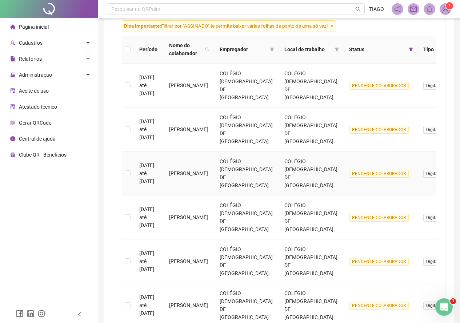
drag, startPoint x: 175, startPoint y: 163, endPoint x: 198, endPoint y: 182, distance: 30.0
click at [198, 182] on td "REGINALDO DE ARAUJO SANTANA" at bounding box center [188, 174] width 51 height 44
click at [200, 183] on td "REGINALDO DE ARAUJO SANTANA" at bounding box center [188, 174] width 51 height 44
drag, startPoint x: 199, startPoint y: 197, endPoint x: 196, endPoint y: 210, distance: 13.4
click at [196, 210] on td "Ricardo Aragao Mendes de Almeida" at bounding box center [188, 218] width 51 height 44
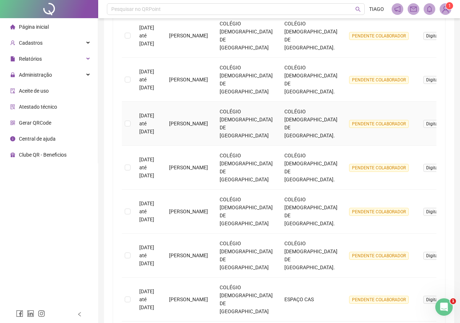
scroll to position [327, 0]
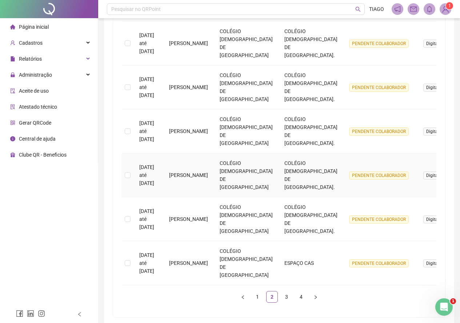
drag, startPoint x: 178, startPoint y: 166, endPoint x: 208, endPoint y: 187, distance: 37.3
click at [208, 187] on td "CARLA SIMONE DE CARVALHO PORTELLA" at bounding box center [188, 176] width 51 height 44
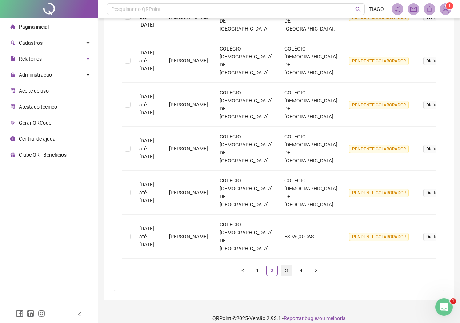
click at [285, 265] on link "3" at bounding box center [286, 270] width 11 height 11
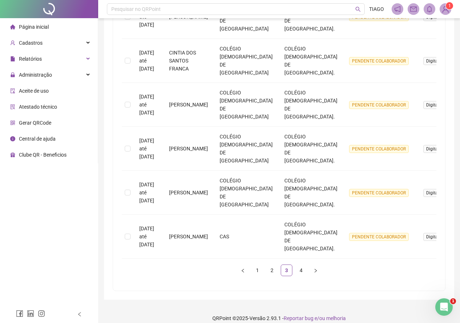
click at [295, 271] on ul "1 2 3 4" at bounding box center [279, 271] width 315 height 12
click at [297, 269] on link "4" at bounding box center [301, 270] width 11 height 11
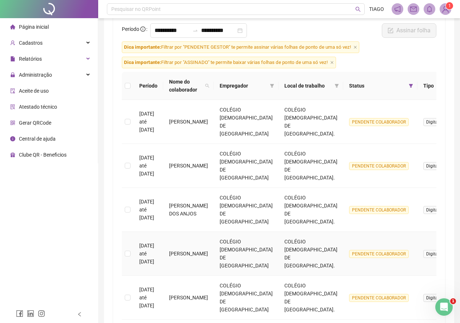
scroll to position [362, 0]
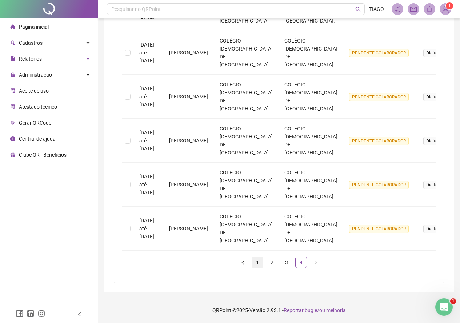
click at [261, 267] on link "1" at bounding box center [257, 262] width 11 height 11
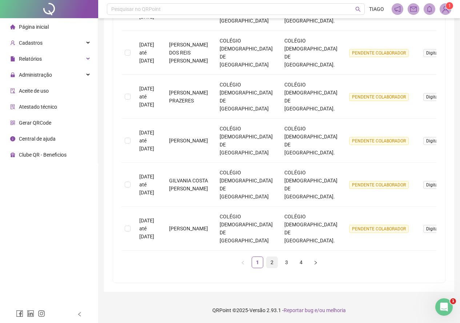
click at [269, 266] on link "2" at bounding box center [272, 262] width 11 height 11
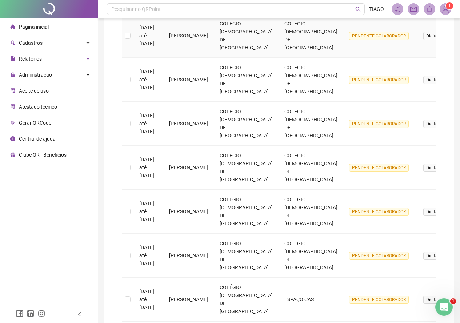
scroll to position [354, 0]
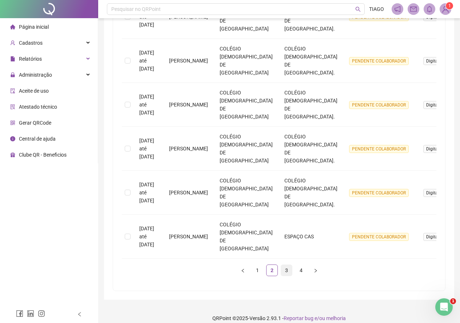
click at [289, 265] on link "3" at bounding box center [286, 270] width 11 height 11
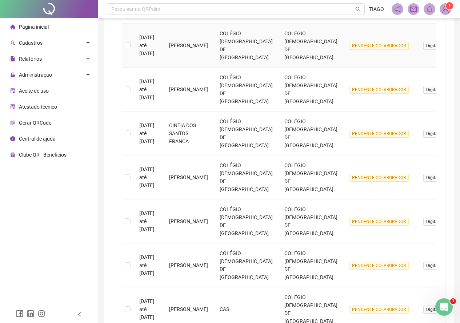
scroll to position [318, 0]
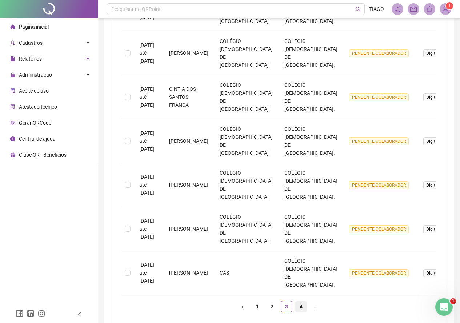
click at [300, 310] on link "4" at bounding box center [301, 307] width 11 height 11
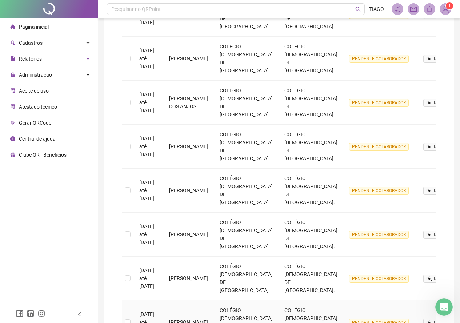
scroll to position [0, 0]
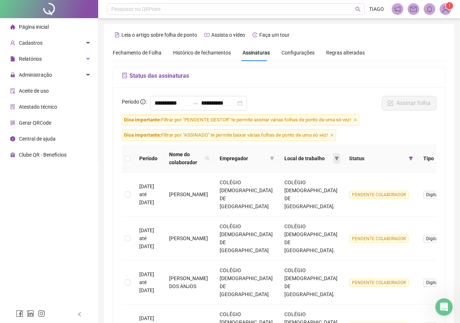
click at [333, 154] on span at bounding box center [336, 158] width 7 height 11
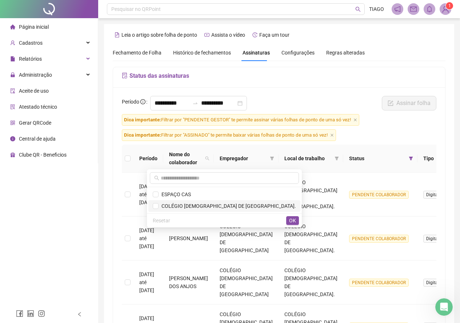
click at [281, 205] on span "COLÉGIO [DEMOGRAPHIC_DATA] DE [GEOGRAPHIC_DATA]." at bounding box center [228, 206] width 138 height 6
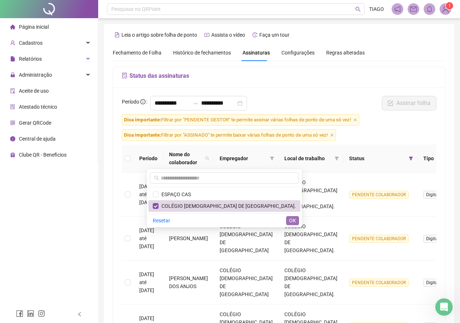
click at [297, 218] on button "OK" at bounding box center [292, 220] width 13 height 9
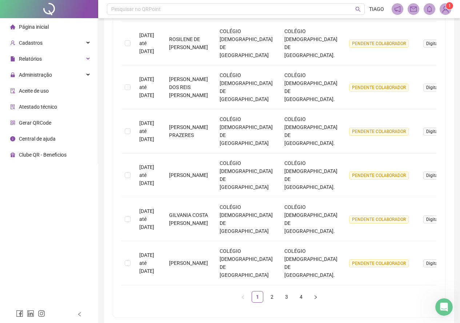
scroll to position [362, 0]
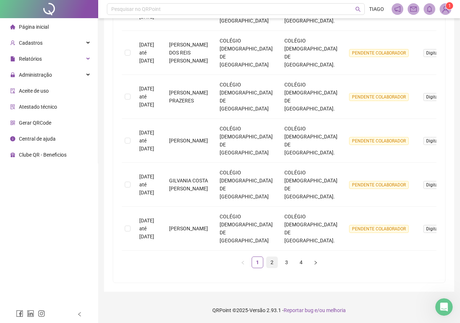
click at [273, 260] on link "2" at bounding box center [272, 262] width 11 height 11
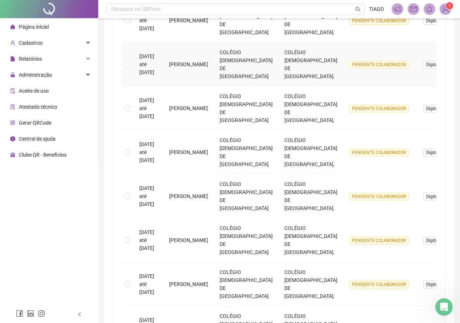
scroll to position [327, 0]
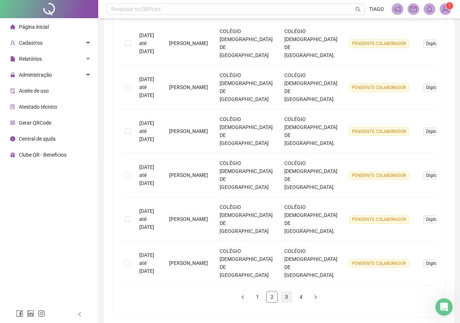
click at [285, 296] on link "3" at bounding box center [286, 297] width 11 height 11
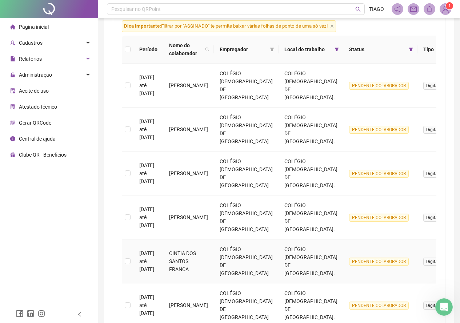
scroll to position [73, 0]
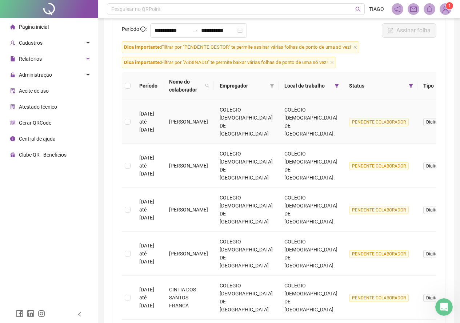
click at [458, 118] on button "button" at bounding box center [464, 122] width 12 height 12
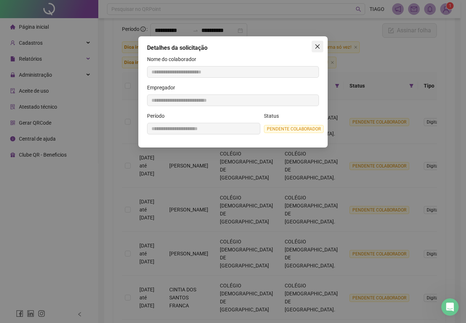
click at [316, 43] on button "Close" at bounding box center [317, 47] width 12 height 12
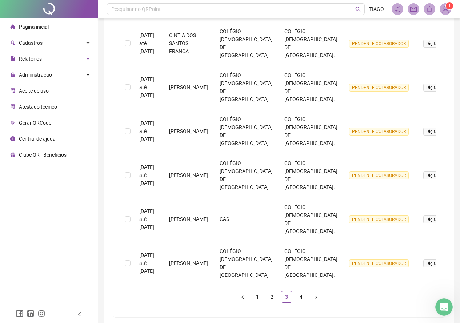
scroll to position [362, 0]
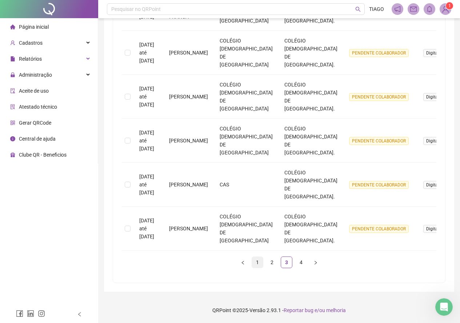
click at [261, 263] on link "1" at bounding box center [257, 262] width 11 height 11
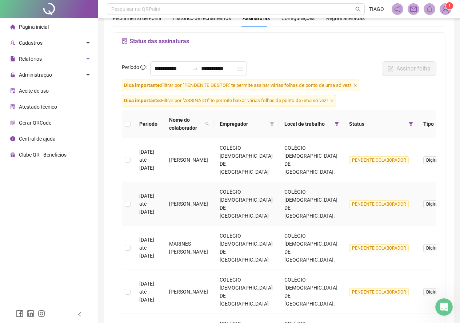
scroll to position [0, 0]
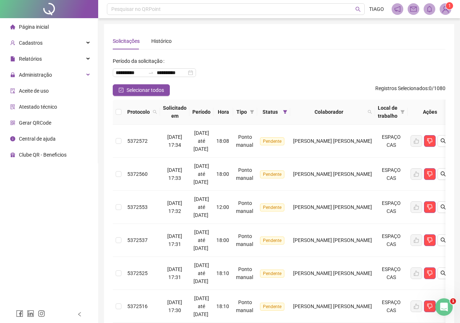
click at [39, 67] on ul "Página inicial Cadastros Relatórios Administração Aceite de uso Atestado técnic…" at bounding box center [49, 91] width 98 height 146
click at [48, 78] on span "Administração" at bounding box center [35, 75] width 33 height 6
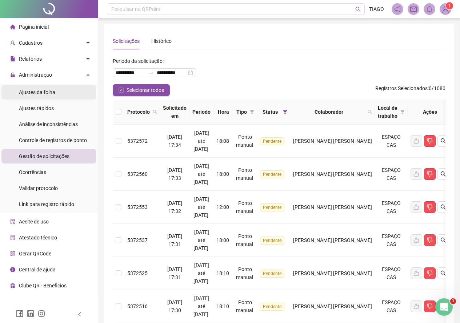
click at [50, 88] on div "Ajustes da folha" at bounding box center [37, 92] width 36 height 15
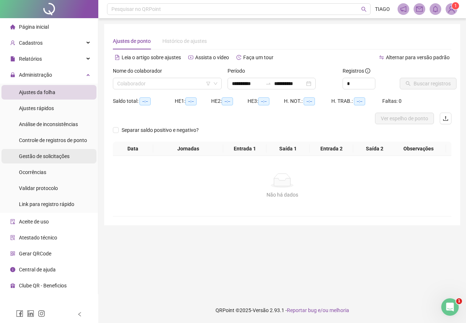
click at [77, 156] on li "Gestão de solicitações" at bounding box center [48, 156] width 95 height 15
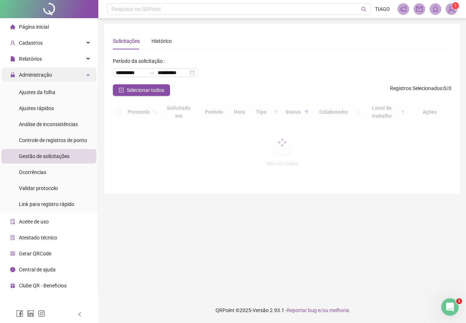
click at [59, 68] on div "Administração" at bounding box center [48, 75] width 95 height 15
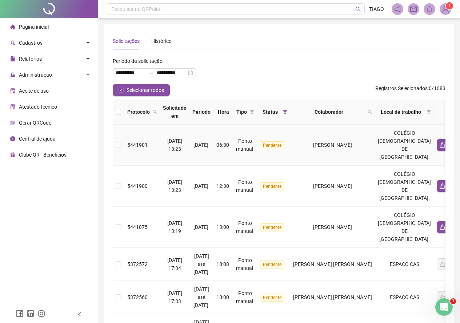
scroll to position [36, 0]
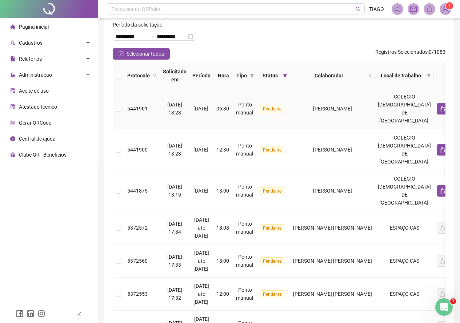
drag, startPoint x: 323, startPoint y: 94, endPoint x: 322, endPoint y: 98, distance: 3.7
click at [323, 94] on td "[PERSON_NAME]" at bounding box center [332, 108] width 85 height 41
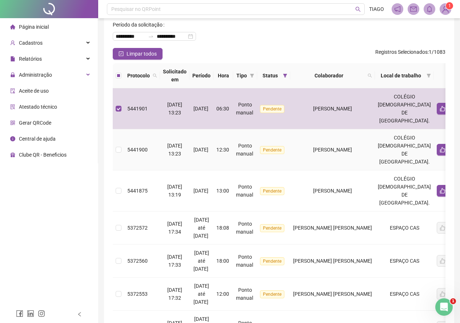
click at [315, 133] on td "[PERSON_NAME]" at bounding box center [332, 150] width 85 height 41
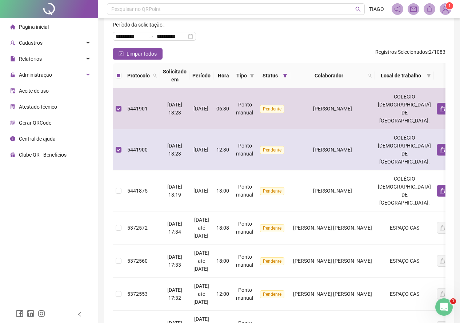
click at [306, 167] on td "[PERSON_NAME]" at bounding box center [332, 150] width 85 height 41
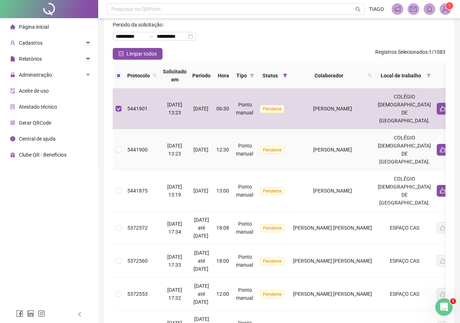
click at [352, 149] on span "[PERSON_NAME]" at bounding box center [332, 150] width 39 height 6
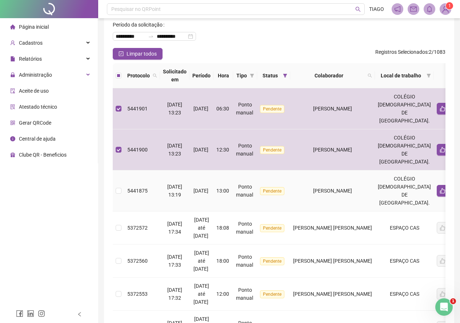
click at [348, 178] on td "[PERSON_NAME]" at bounding box center [332, 191] width 85 height 41
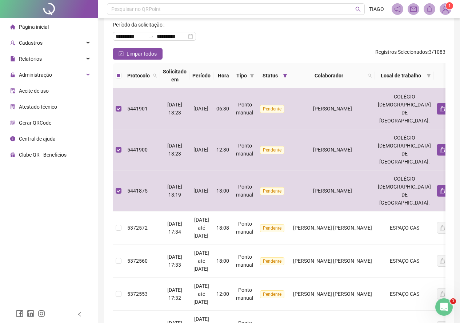
click at [437, 75] on div at bounding box center [456, 75] width 39 height 9
click at [447, 75] on button "button" at bounding box center [451, 75] width 9 height 9
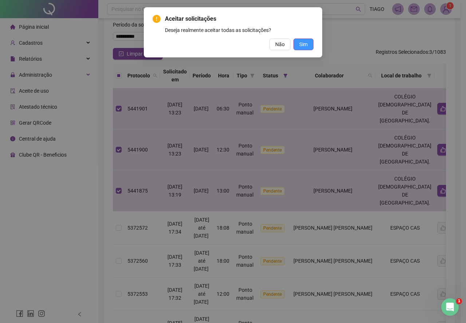
click at [298, 42] on button "Sim" at bounding box center [303, 45] width 20 height 12
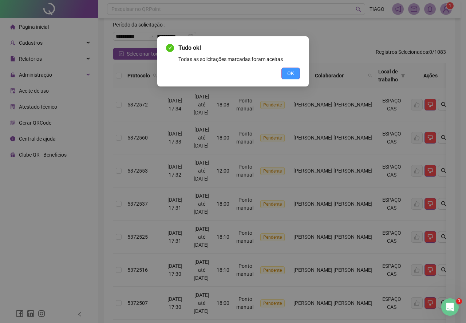
click at [298, 70] on button "OK" at bounding box center [290, 74] width 19 height 12
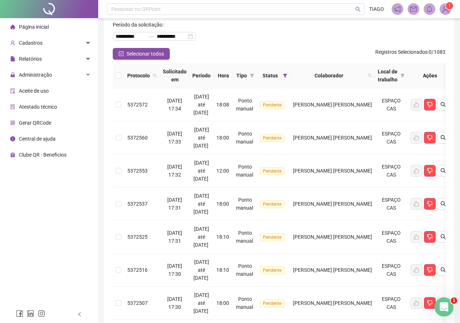
click at [440, 307] on icon "Abertura do Messenger da Intercom" at bounding box center [443, 307] width 12 height 12
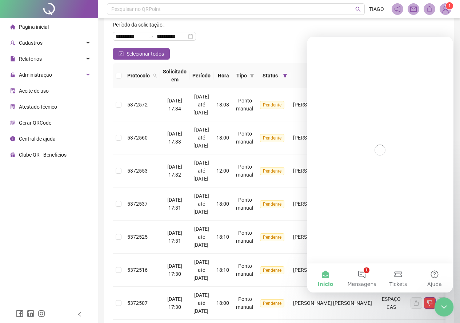
scroll to position [0, 0]
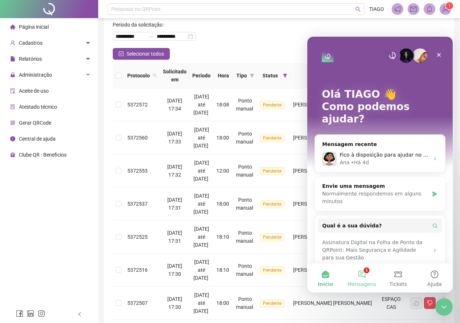
click at [372, 279] on button "1 Mensagens" at bounding box center [362, 278] width 36 height 29
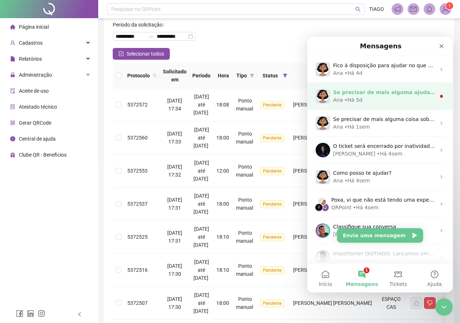
click at [396, 100] on div "Ana • Há 5d" at bounding box center [384, 100] width 103 height 8
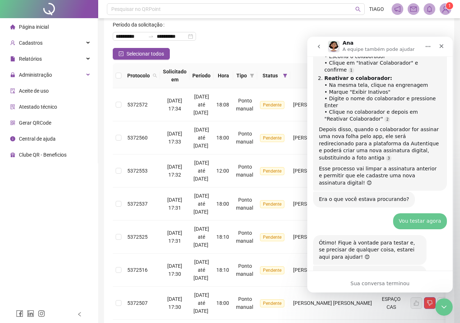
scroll to position [734, 0]
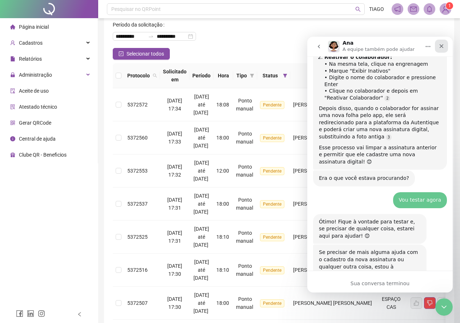
click at [437, 45] on div "Fechar" at bounding box center [441, 46] width 13 height 13
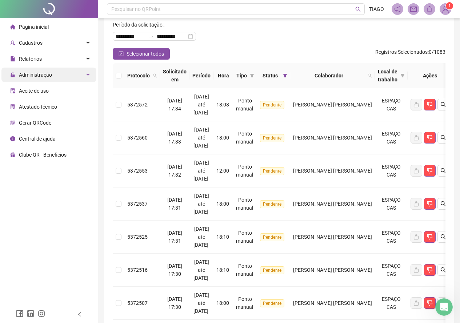
click at [63, 76] on div "Administração" at bounding box center [48, 75] width 95 height 15
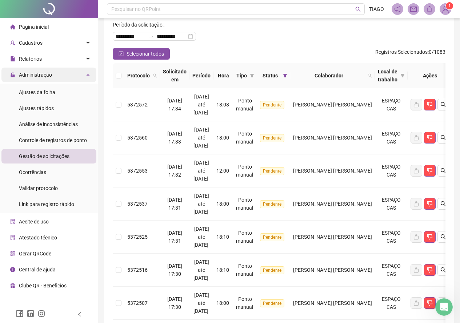
click at [63, 76] on div "Administração" at bounding box center [48, 75] width 95 height 15
